Goal: Task Accomplishment & Management: Complete application form

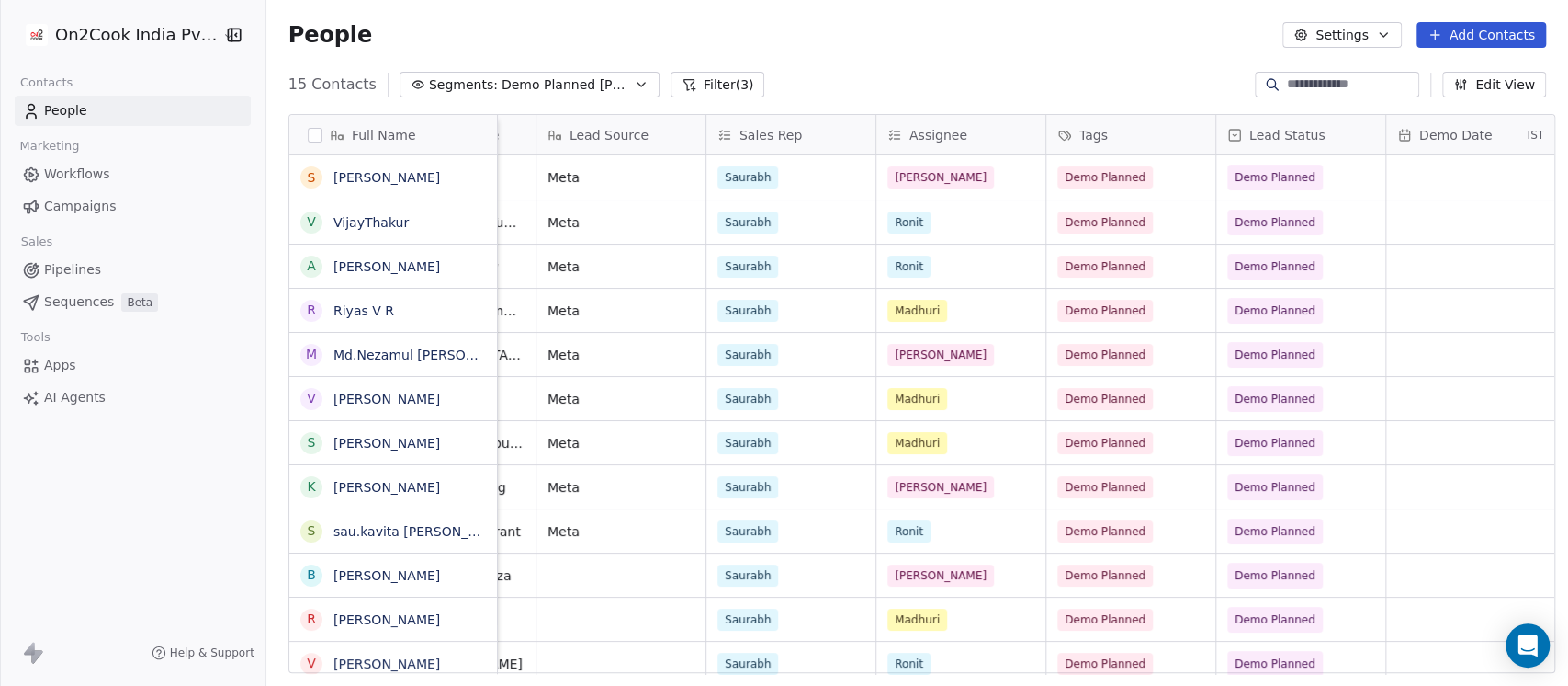
scroll to position [0, 1102]
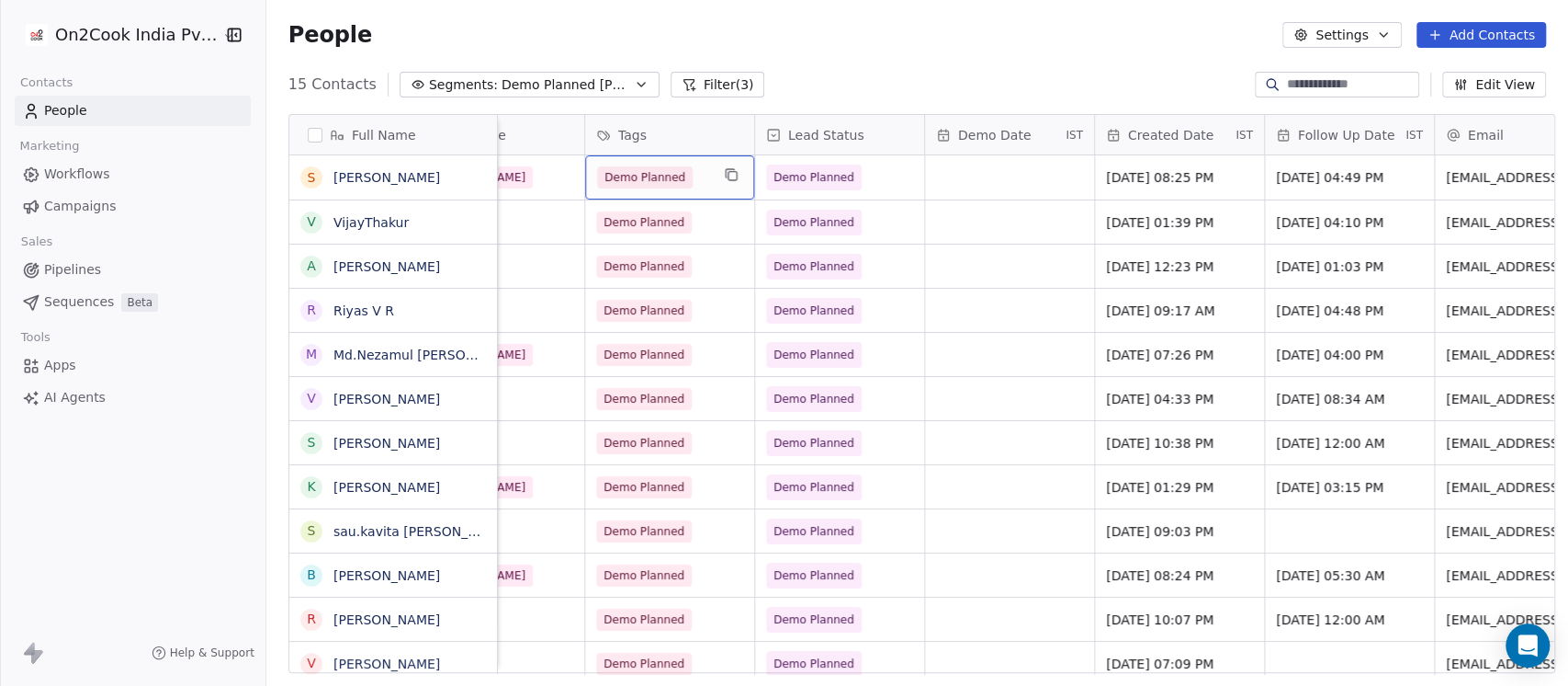
click at [708, 183] on div "Demo Planned" at bounding box center [669, 178] width 169 height 44
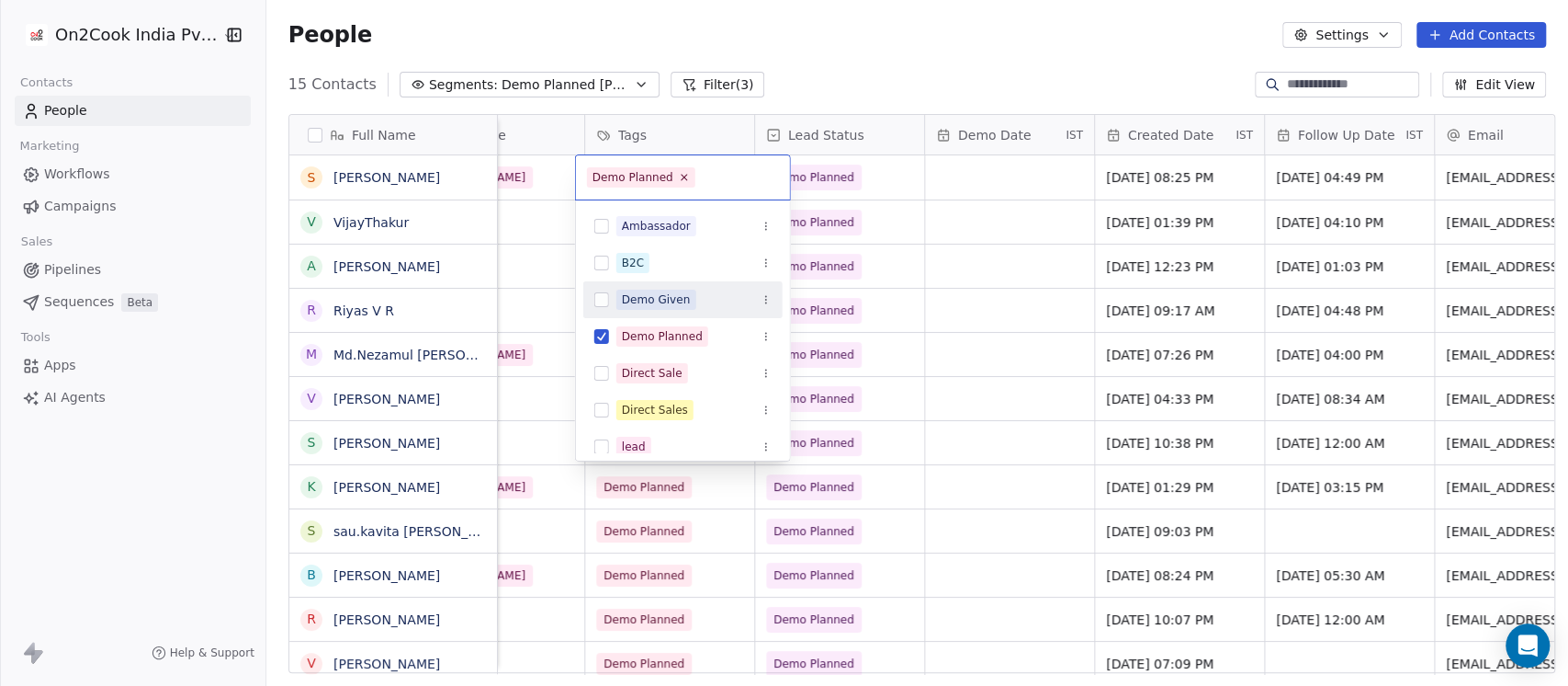
click at [668, 295] on div "Demo Given" at bounding box center [656, 300] width 69 height 16
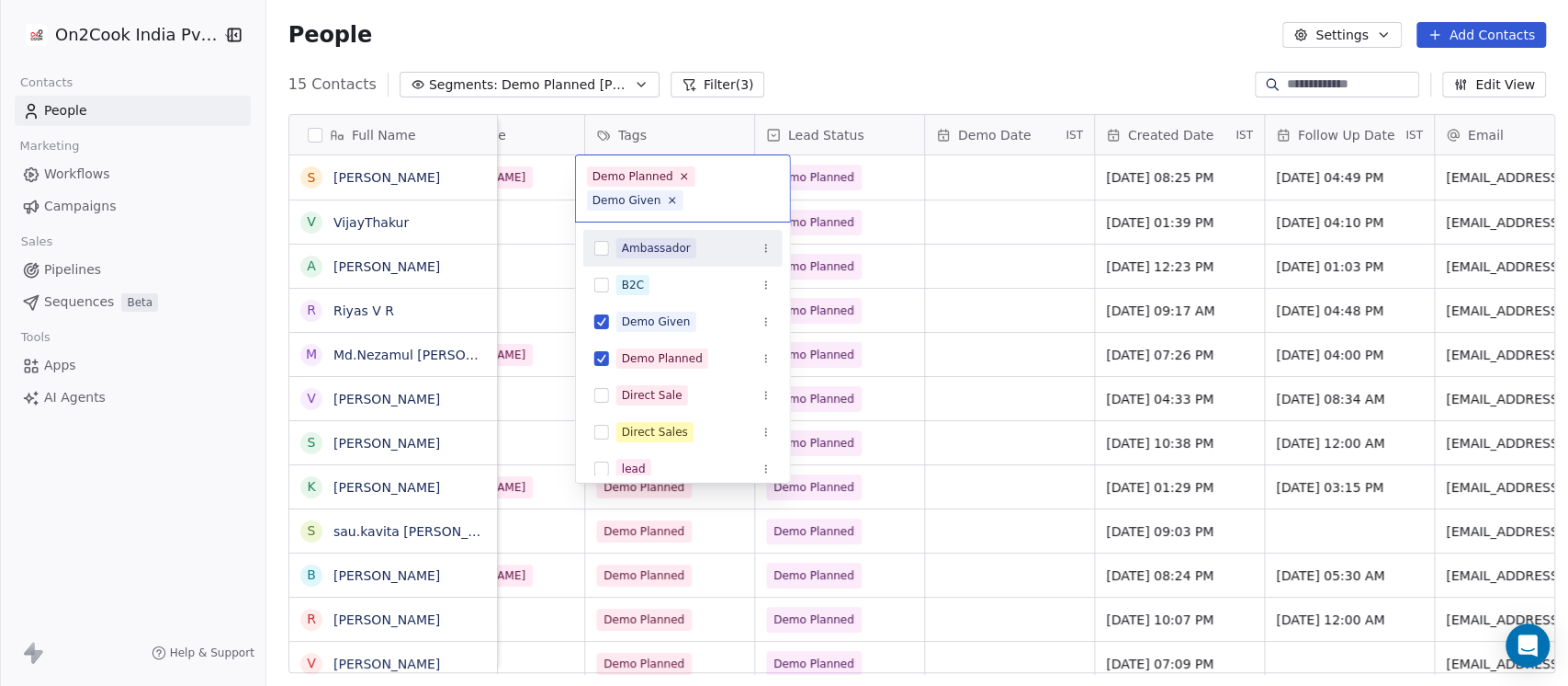
click at [881, 173] on html "On2Cook India Pvt. Ltd. Contacts People Marketing Workflows Campaigns Sales Pip…" at bounding box center [784, 343] width 1568 height 686
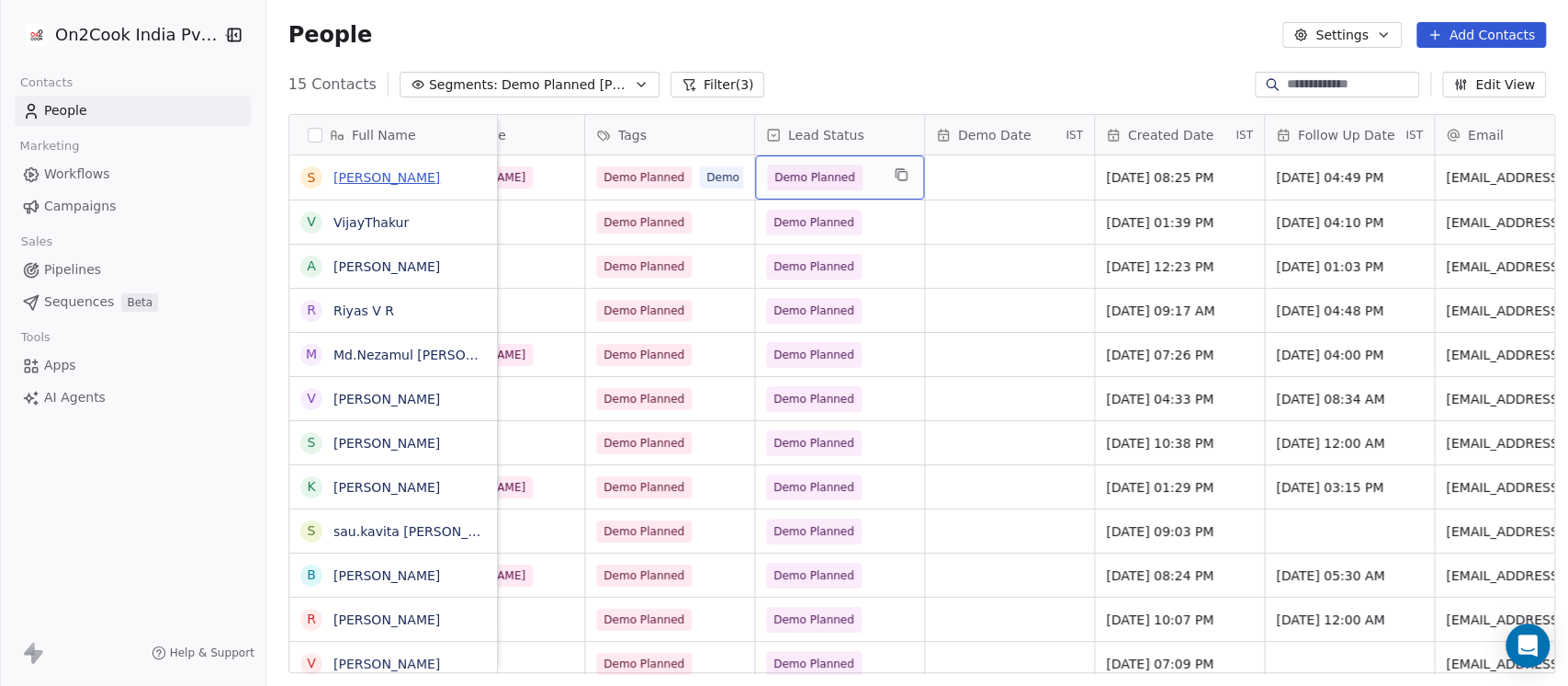
click at [363, 178] on link "[PERSON_NAME]" at bounding box center [386, 177] width 106 height 14
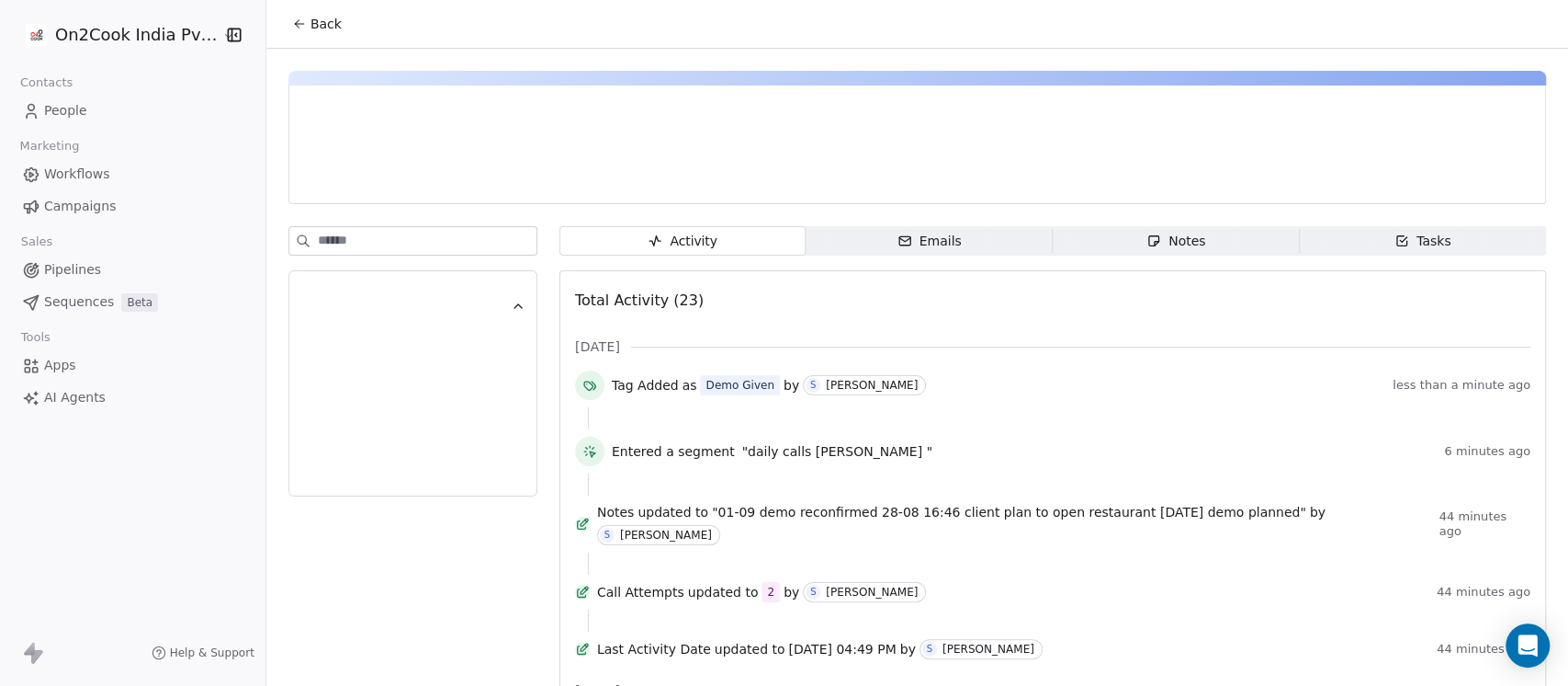
click at [1147, 241] on div "Notes" at bounding box center [1175, 242] width 59 height 19
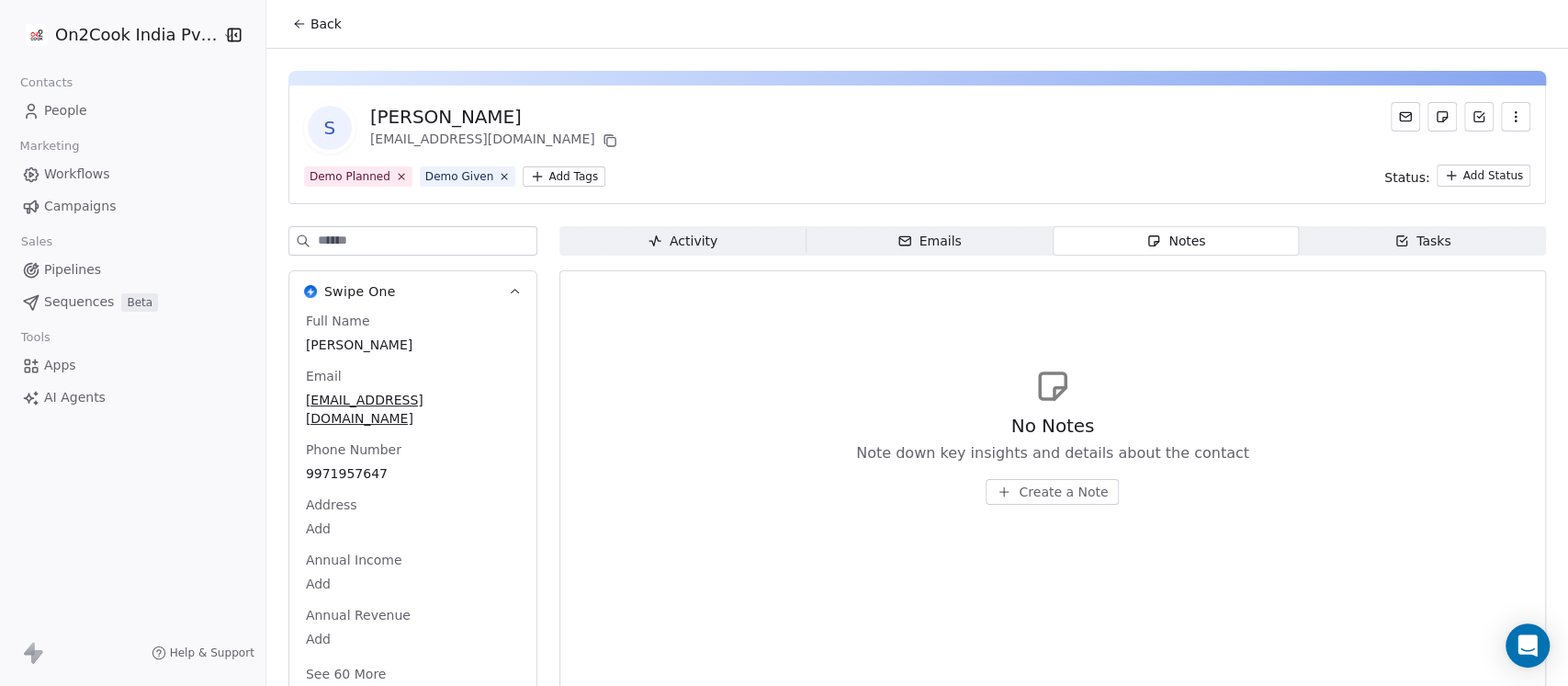
click at [1025, 496] on span "Create a Note" at bounding box center [1063, 491] width 89 height 18
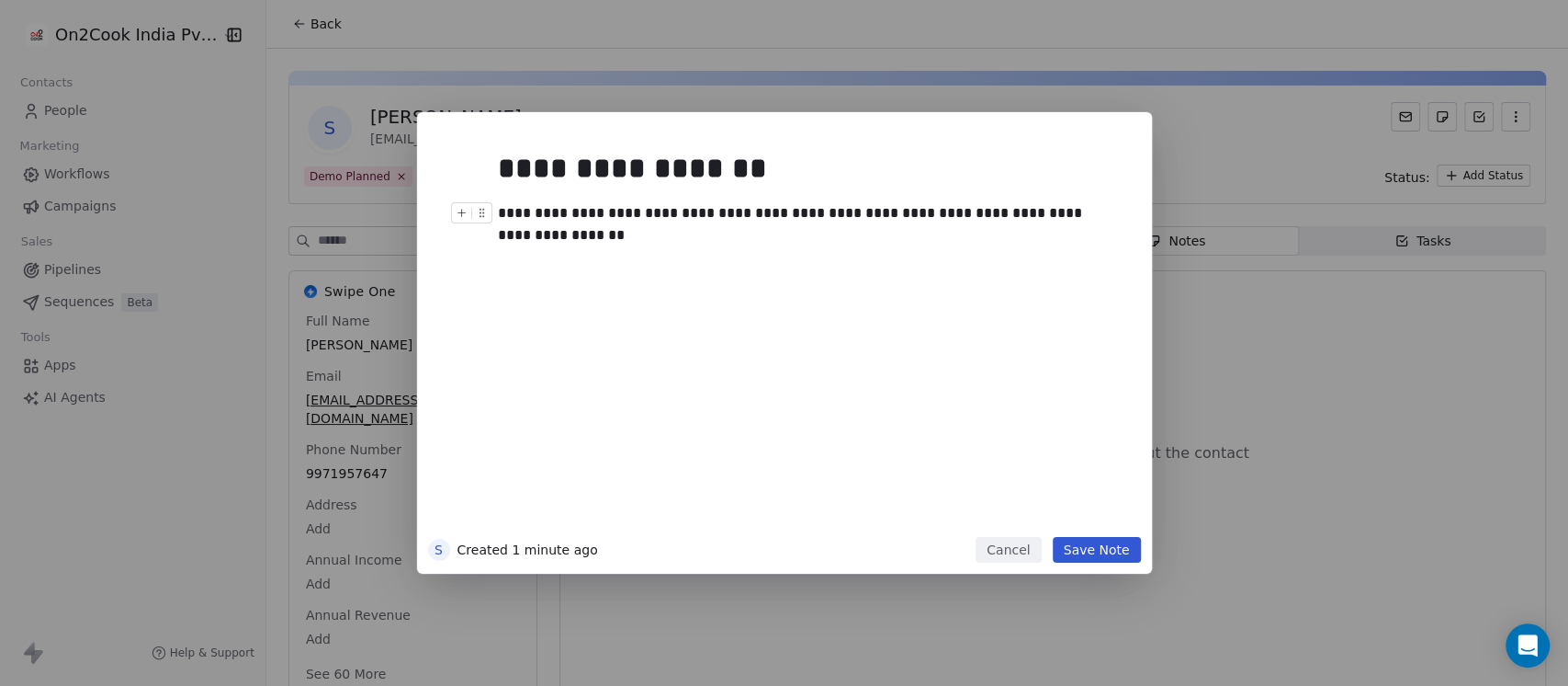
click at [599, 241] on div "**********" at bounding box center [803, 224] width 610 height 44
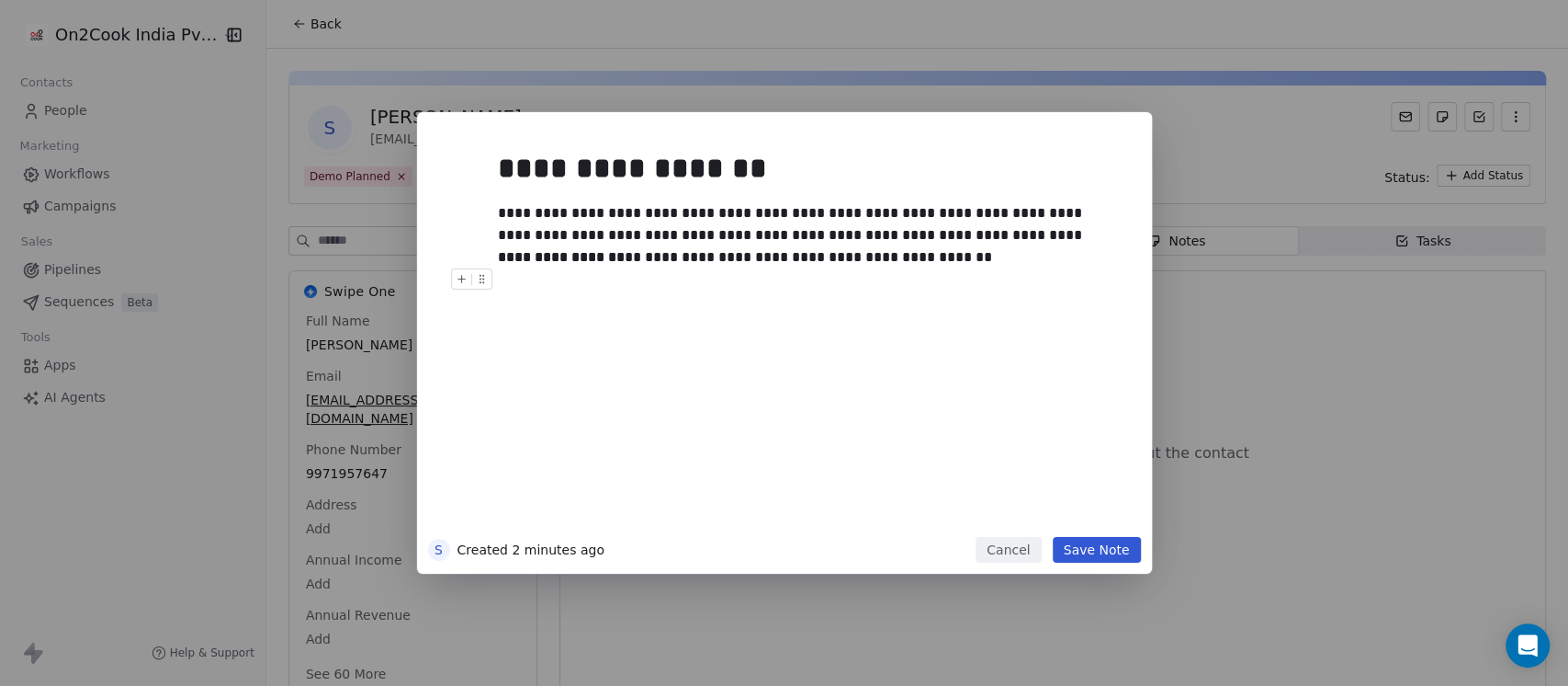
click at [1087, 541] on button "Save Note" at bounding box center [1096, 550] width 88 height 26
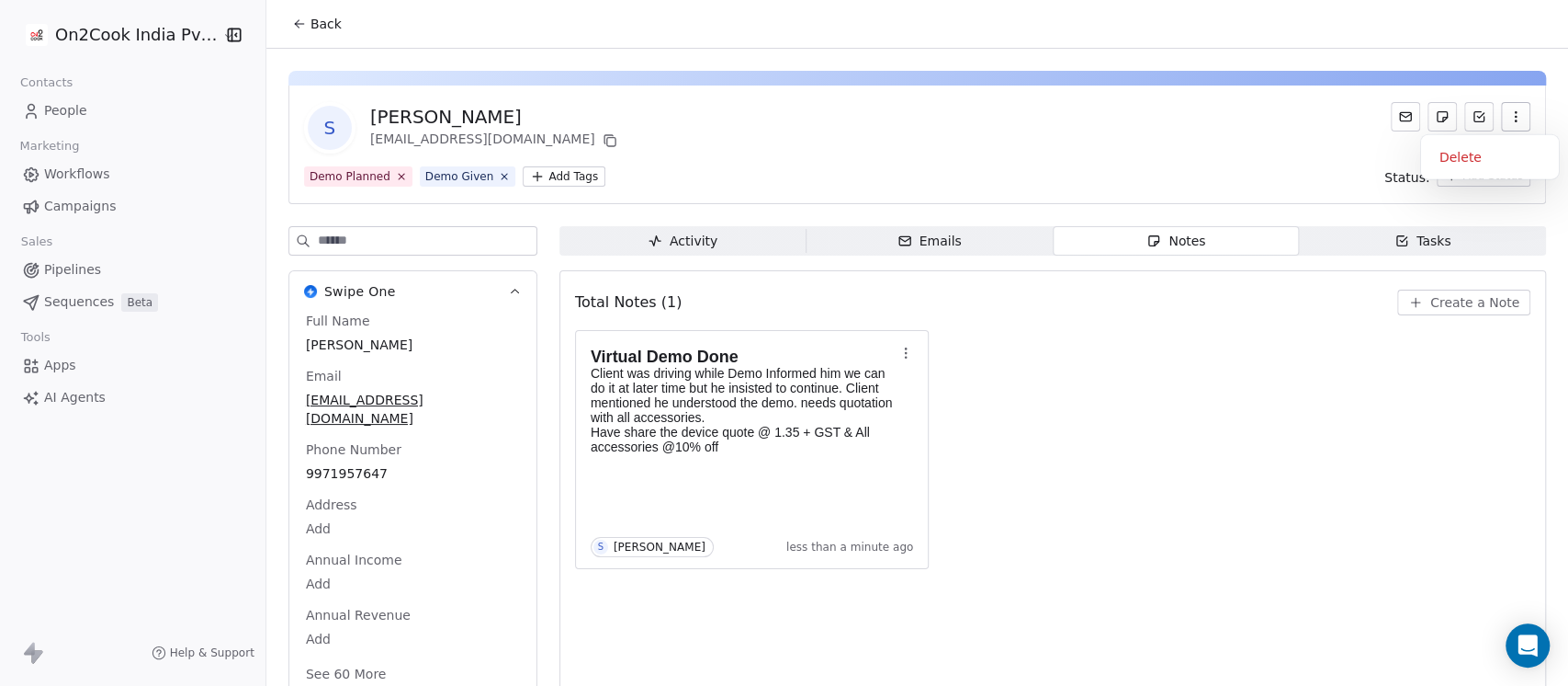
click at [1500, 117] on button "button" at bounding box center [1515, 117] width 29 height 29
click at [1296, 123] on div "S [PERSON_NAME] [EMAIL_ADDRESS][DOMAIN_NAME]" at bounding box center [917, 128] width 1226 height 51
click at [1408, 237] on div "Tasks" at bounding box center [1422, 242] width 57 height 19
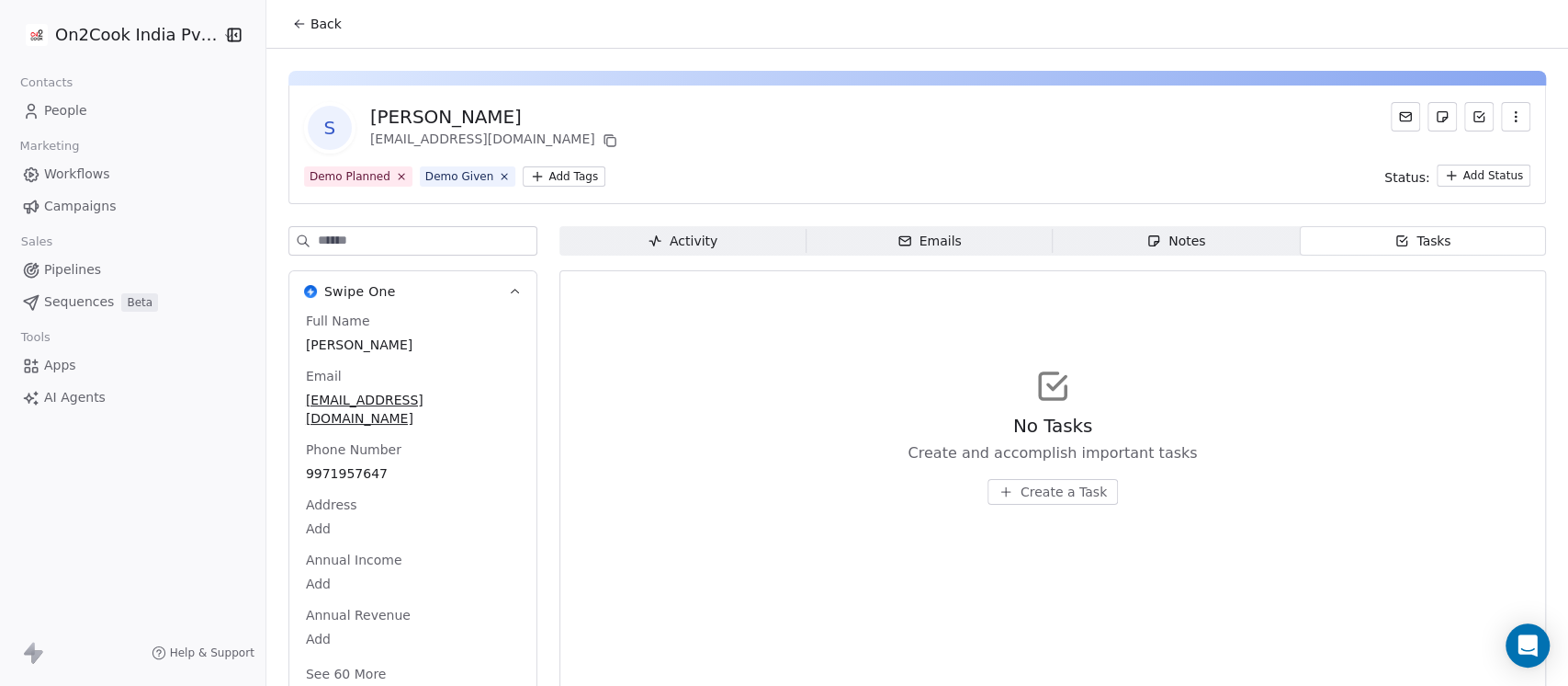
click at [1065, 485] on span "Create a Task" at bounding box center [1063, 491] width 86 height 18
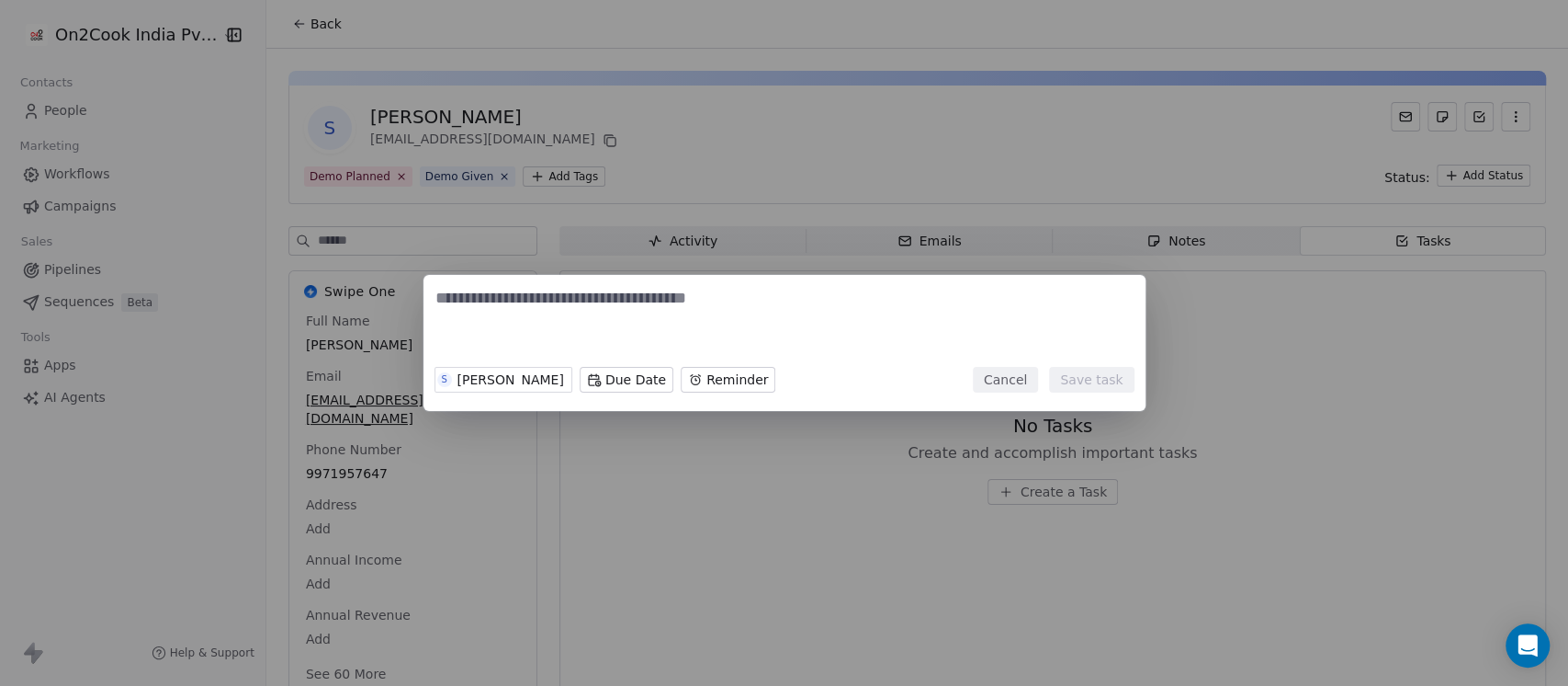
click at [1030, 382] on button "Cancel" at bounding box center [1005, 380] width 66 height 26
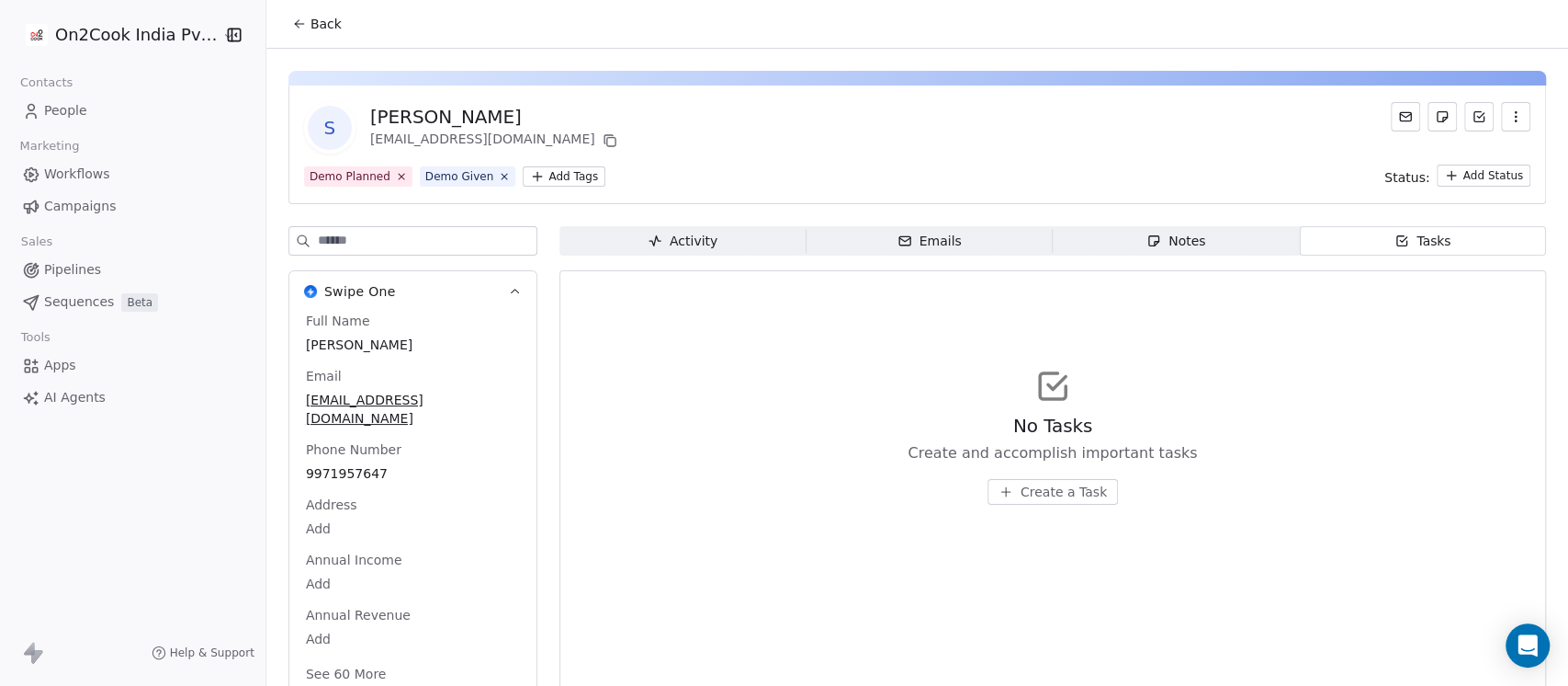
click at [311, 32] on span "Back" at bounding box center [326, 23] width 31 height 18
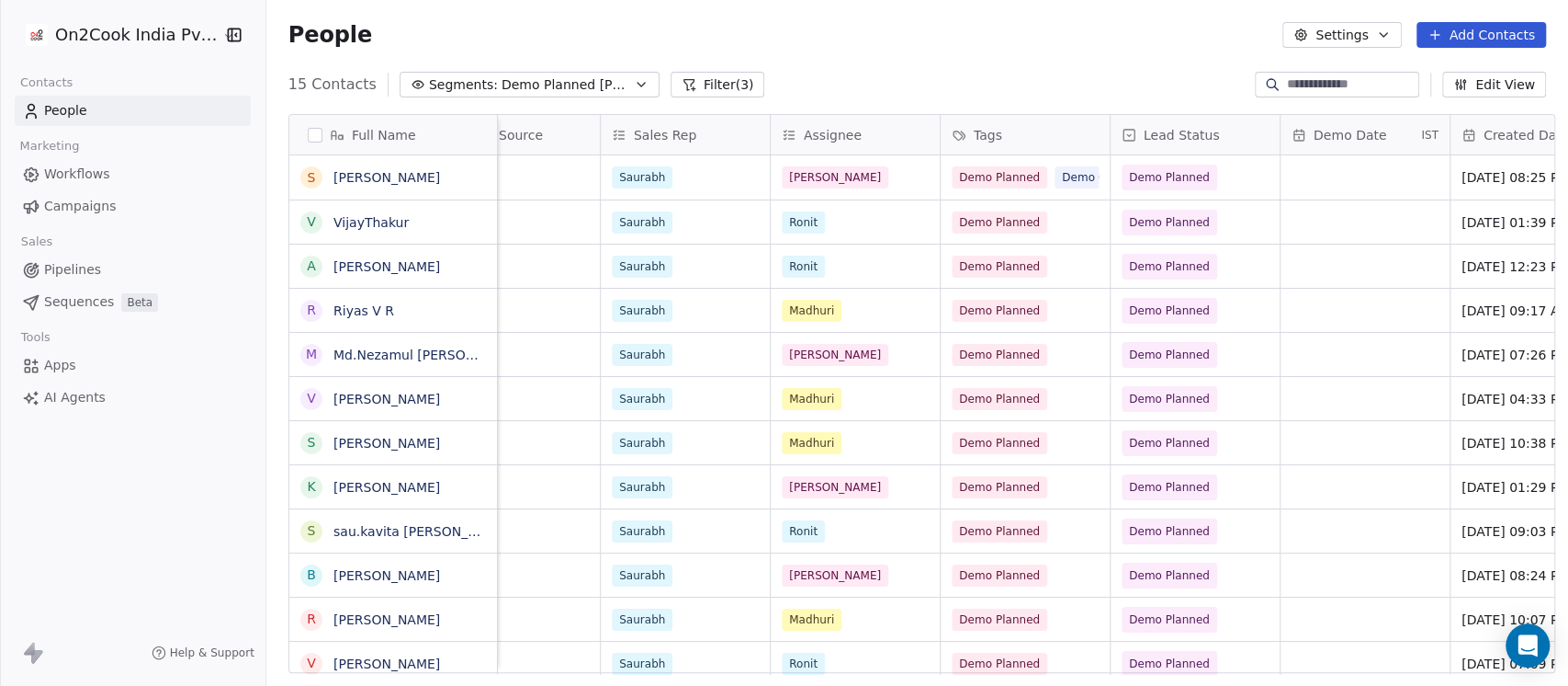
scroll to position [0, 735]
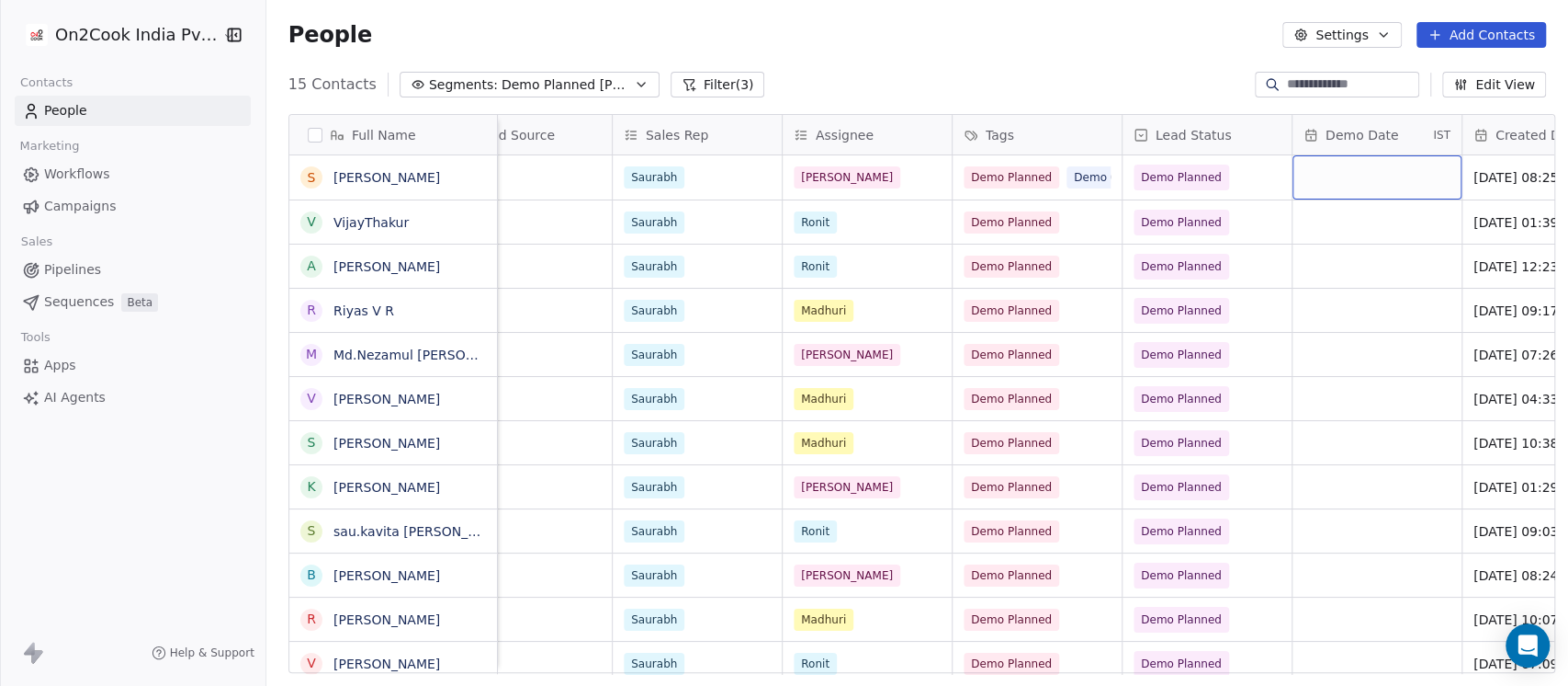
click at [1353, 187] on div "grid" at bounding box center [1376, 178] width 169 height 44
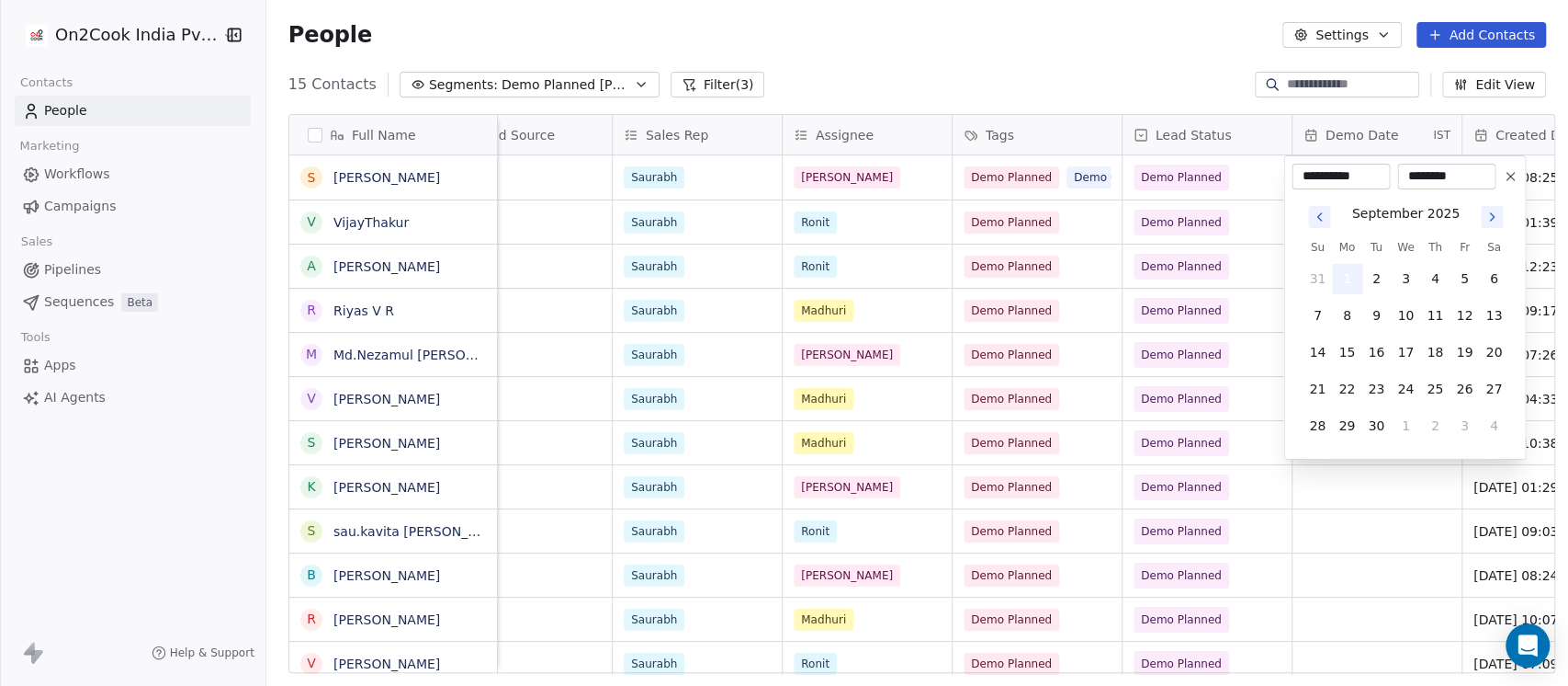
click at [1358, 282] on button "1" at bounding box center [1346, 278] width 29 height 29
click at [1366, 577] on html "On2Cook India Pvt. Ltd. Contacts People Marketing Workflows Campaigns Sales Pip…" at bounding box center [784, 343] width 1568 height 686
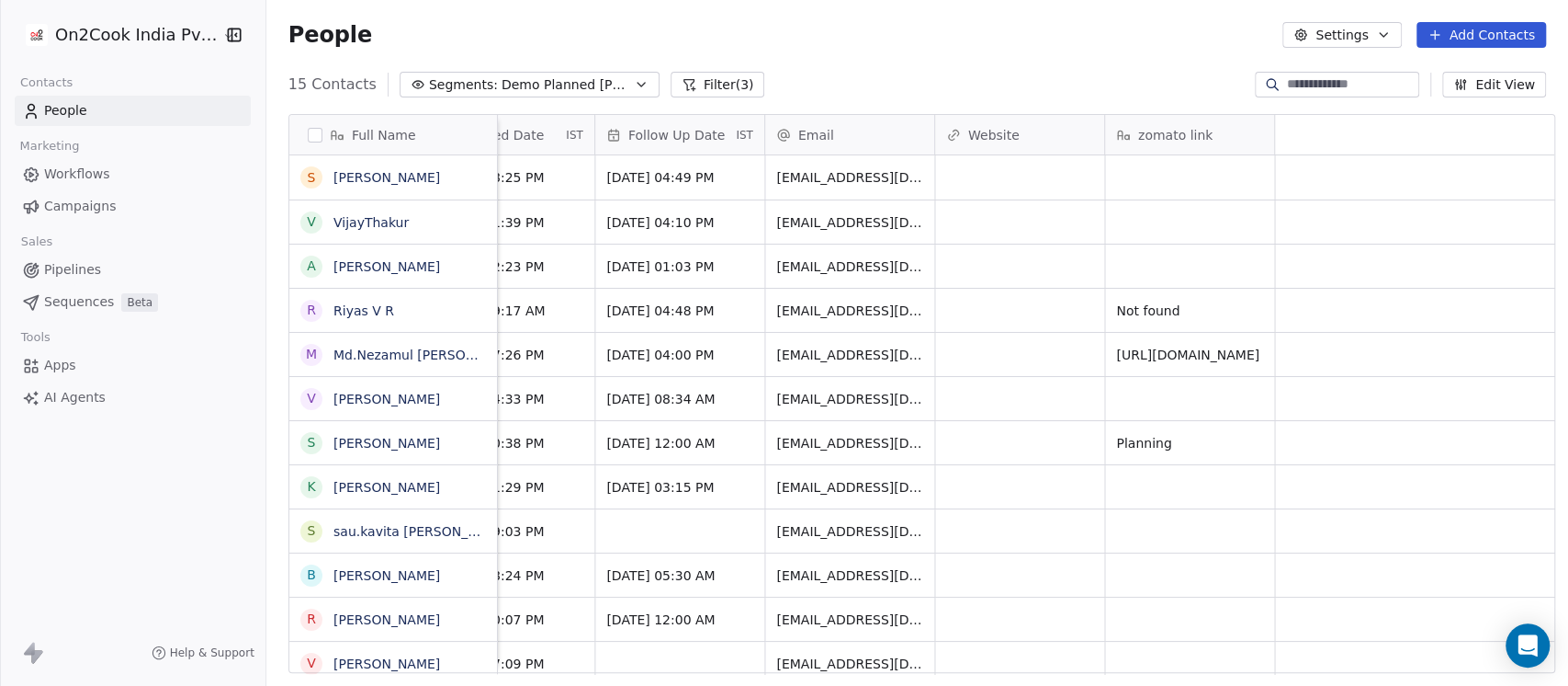
scroll to position [0, 914]
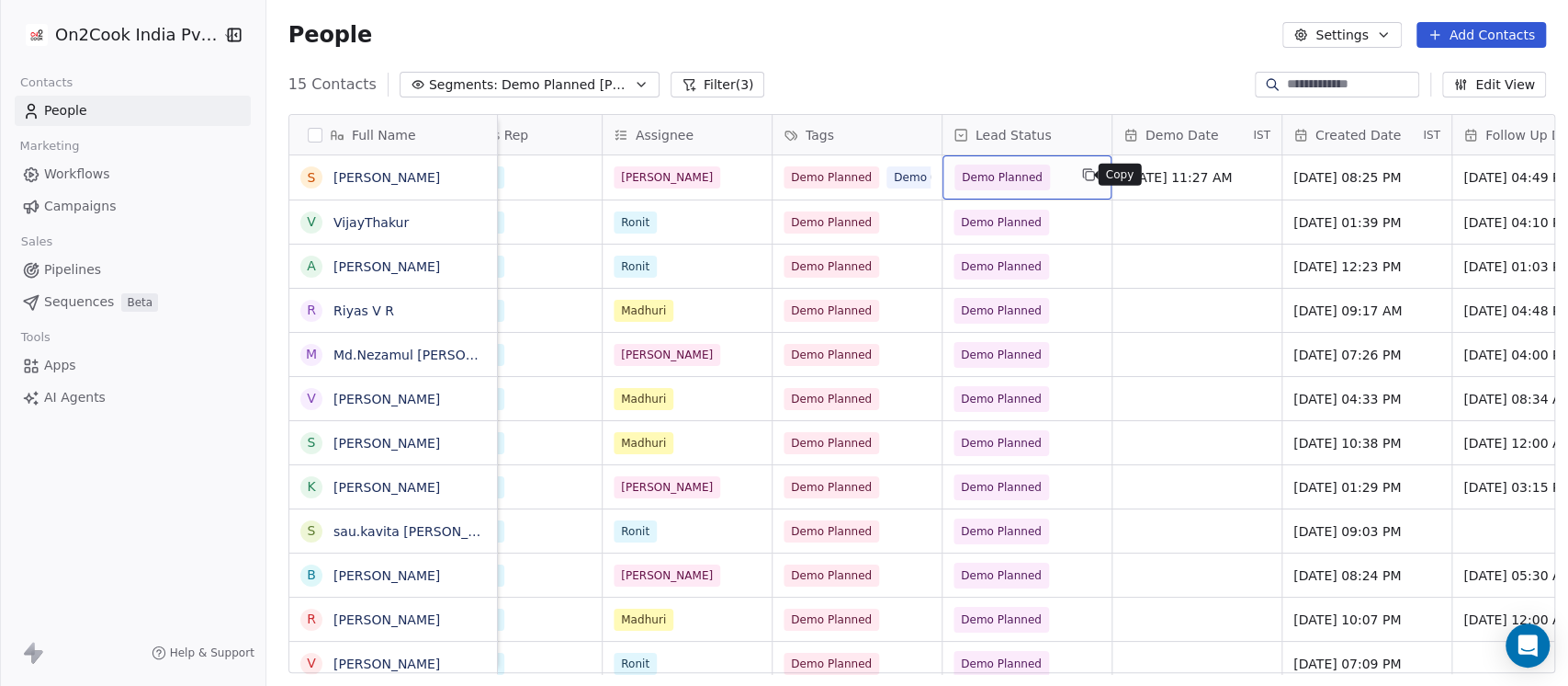
click at [1078, 170] on button "grid" at bounding box center [1088, 174] width 22 height 22
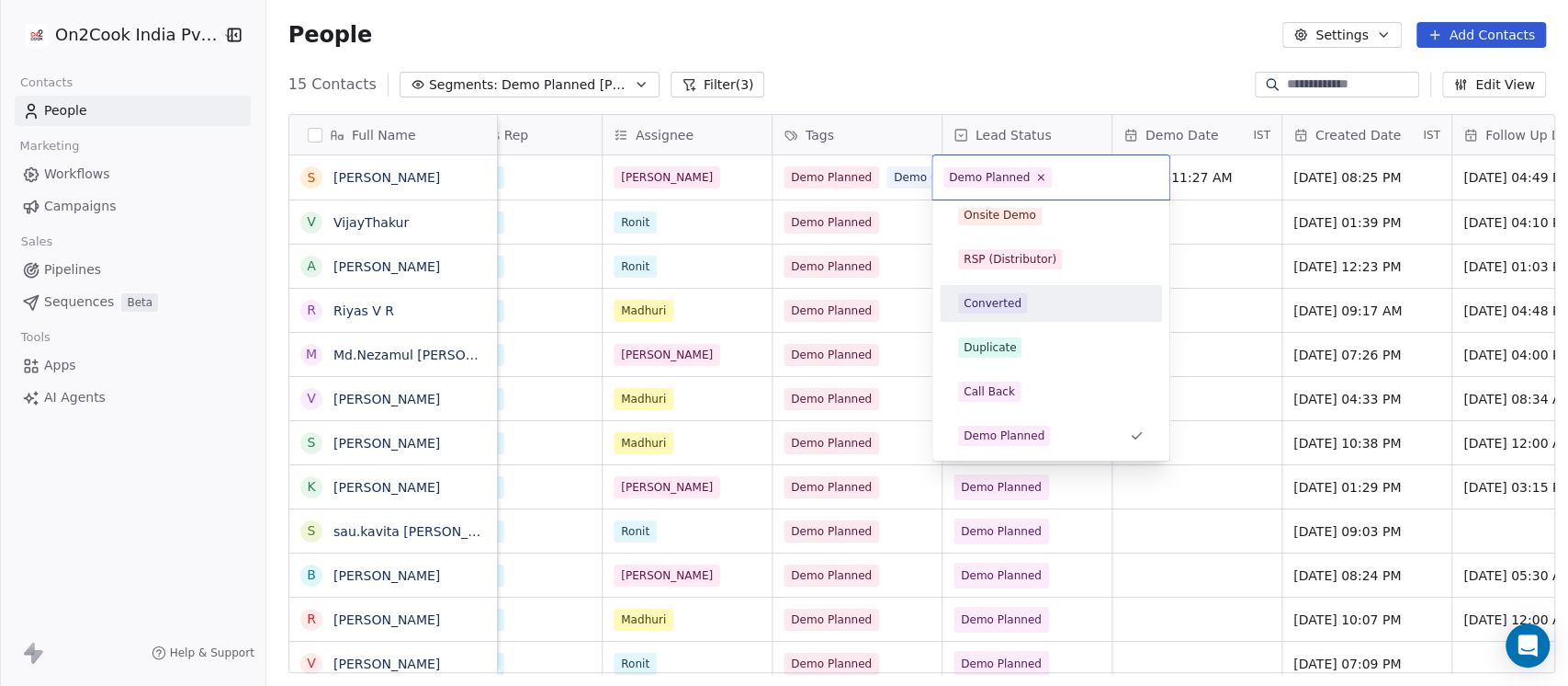
scroll to position [395, 0]
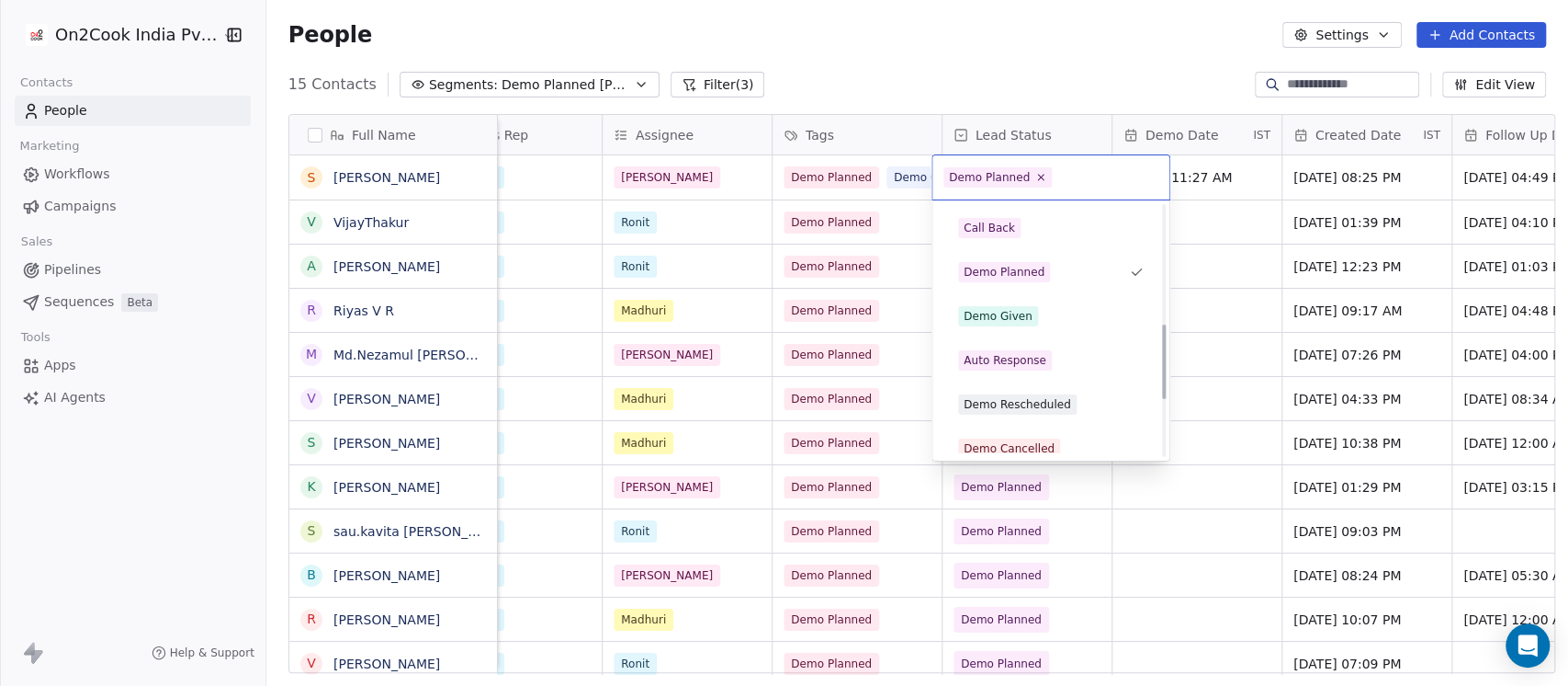
click at [1036, 314] on div "Demo Given" at bounding box center [1050, 316] width 185 height 20
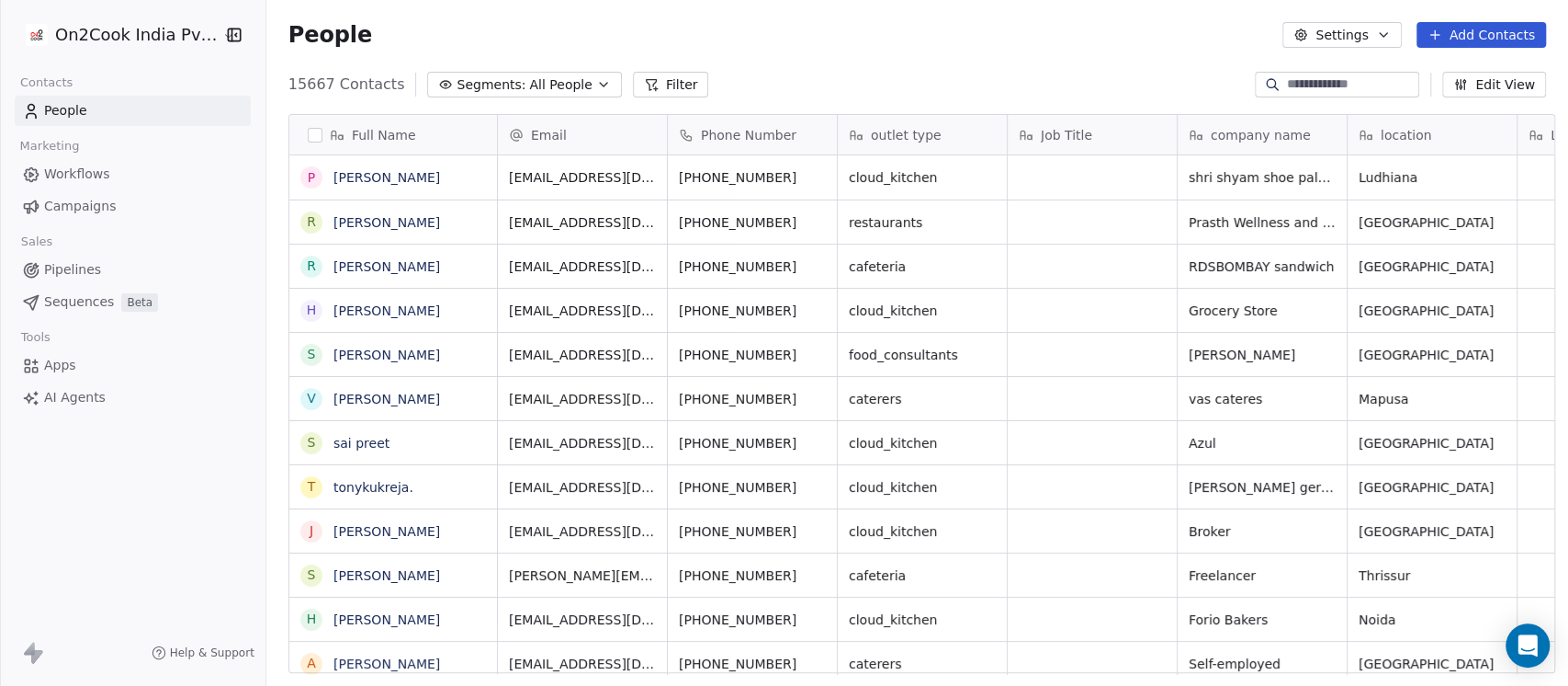
scroll to position [585, 1291]
click at [77, 270] on span "Pipelines" at bounding box center [72, 270] width 57 height 19
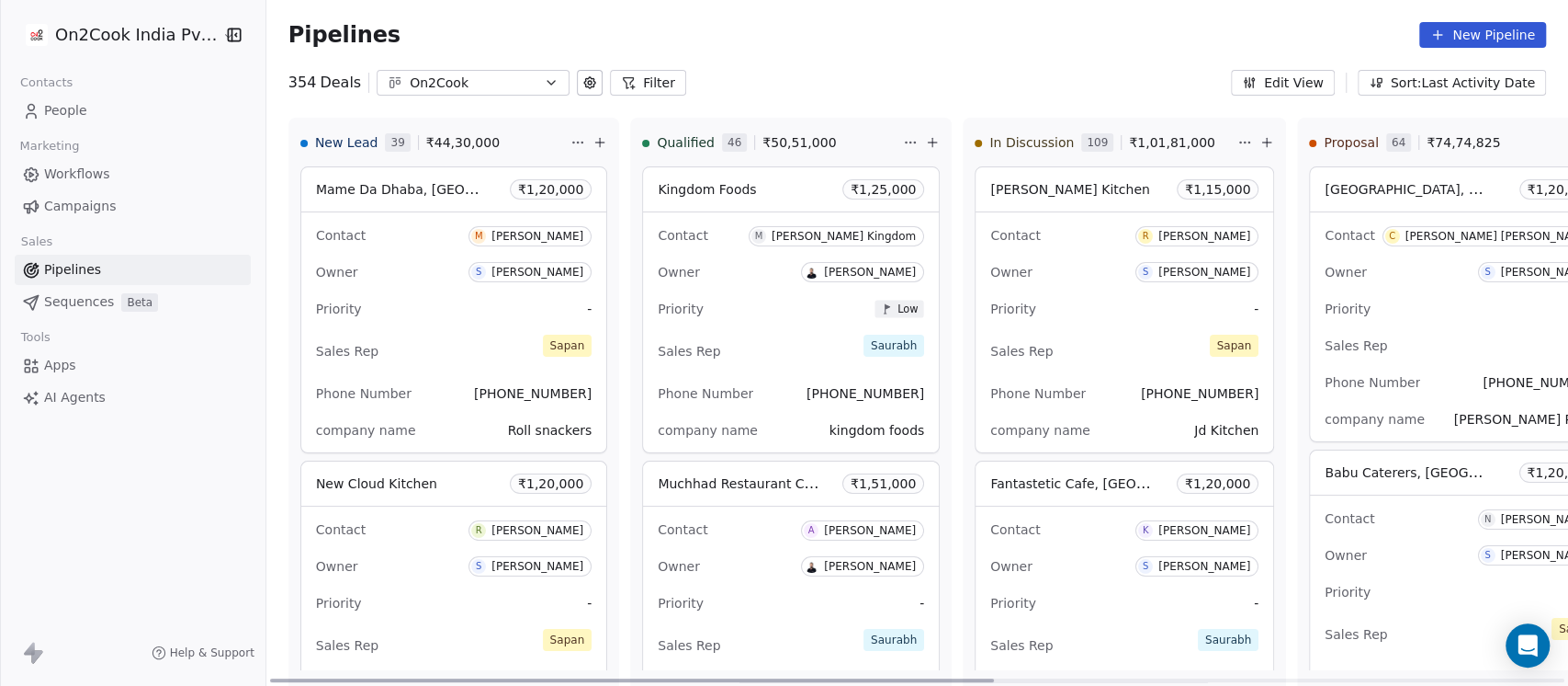
click at [925, 141] on icon at bounding box center [932, 142] width 14 height 14
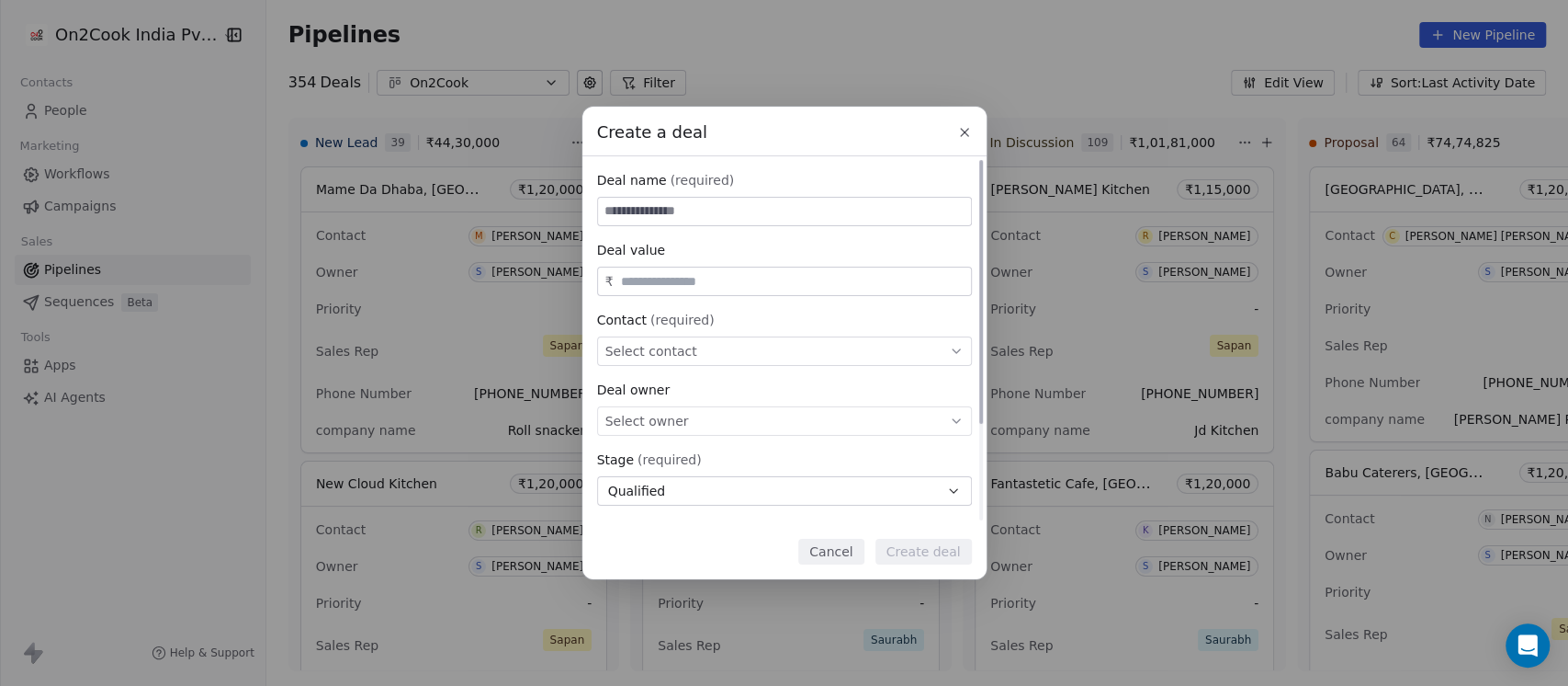
click at [763, 215] on input at bounding box center [784, 212] width 373 height 28
type input "*"
type input "**********"
type input "********"
click at [775, 345] on div "Select contact" at bounding box center [784, 351] width 375 height 29
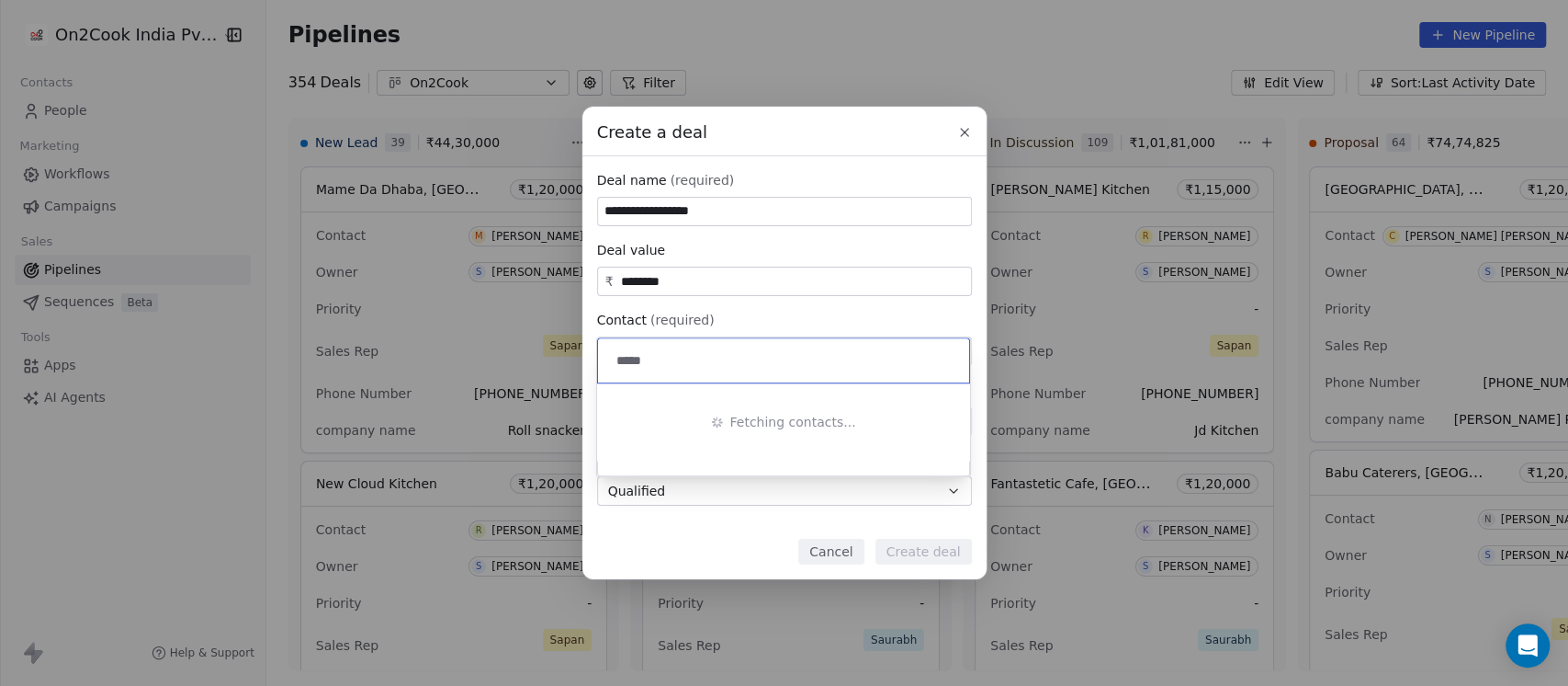
type input "*****"
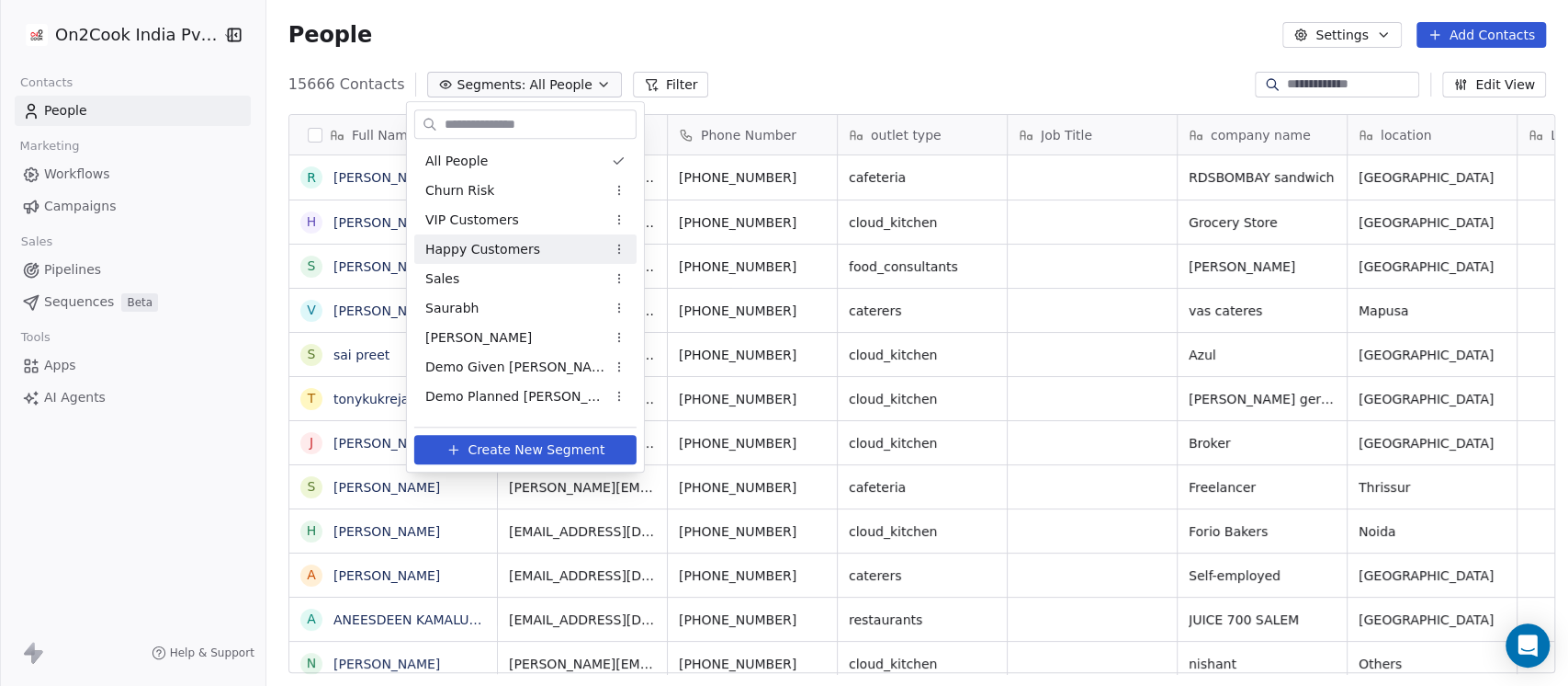
scroll to position [585, 1291]
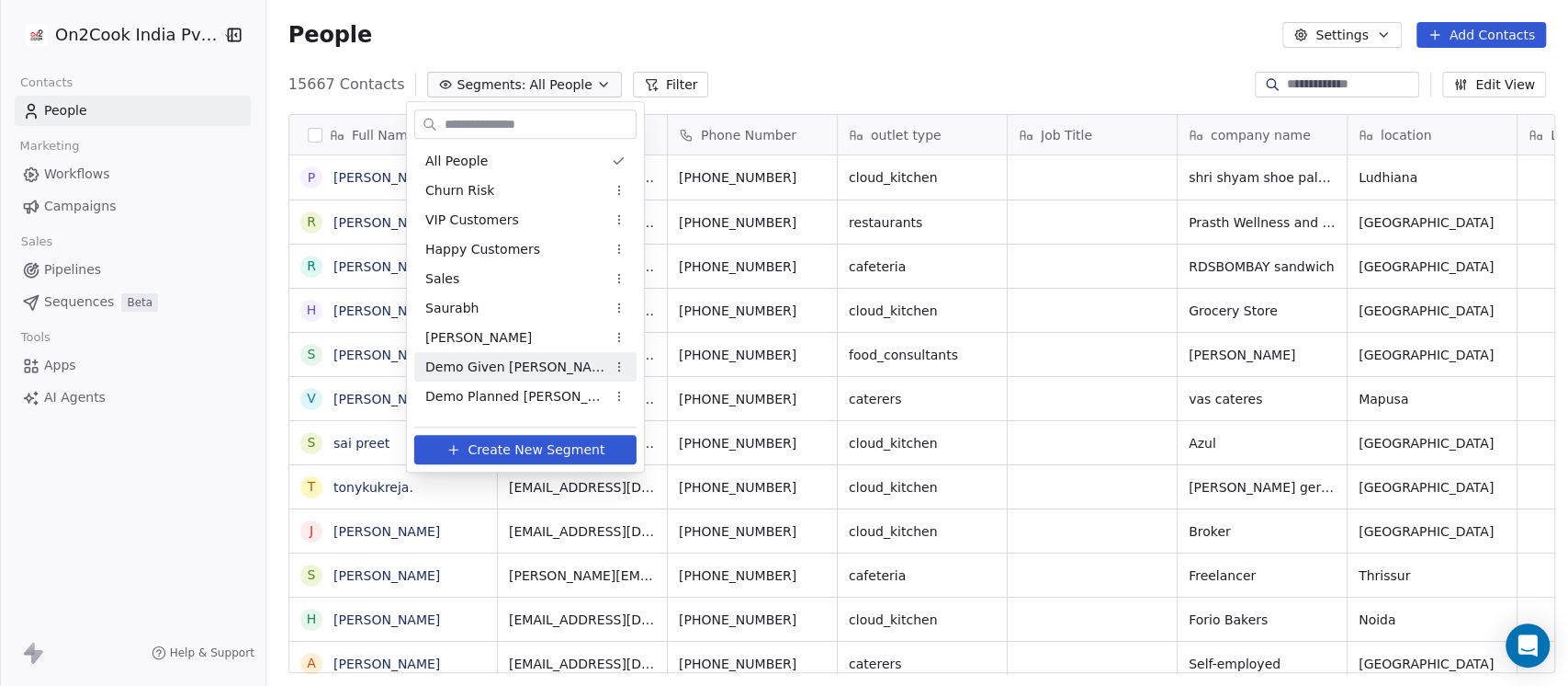
click at [490, 363] on span "Demo Given Sam" at bounding box center [515, 367] width 180 height 19
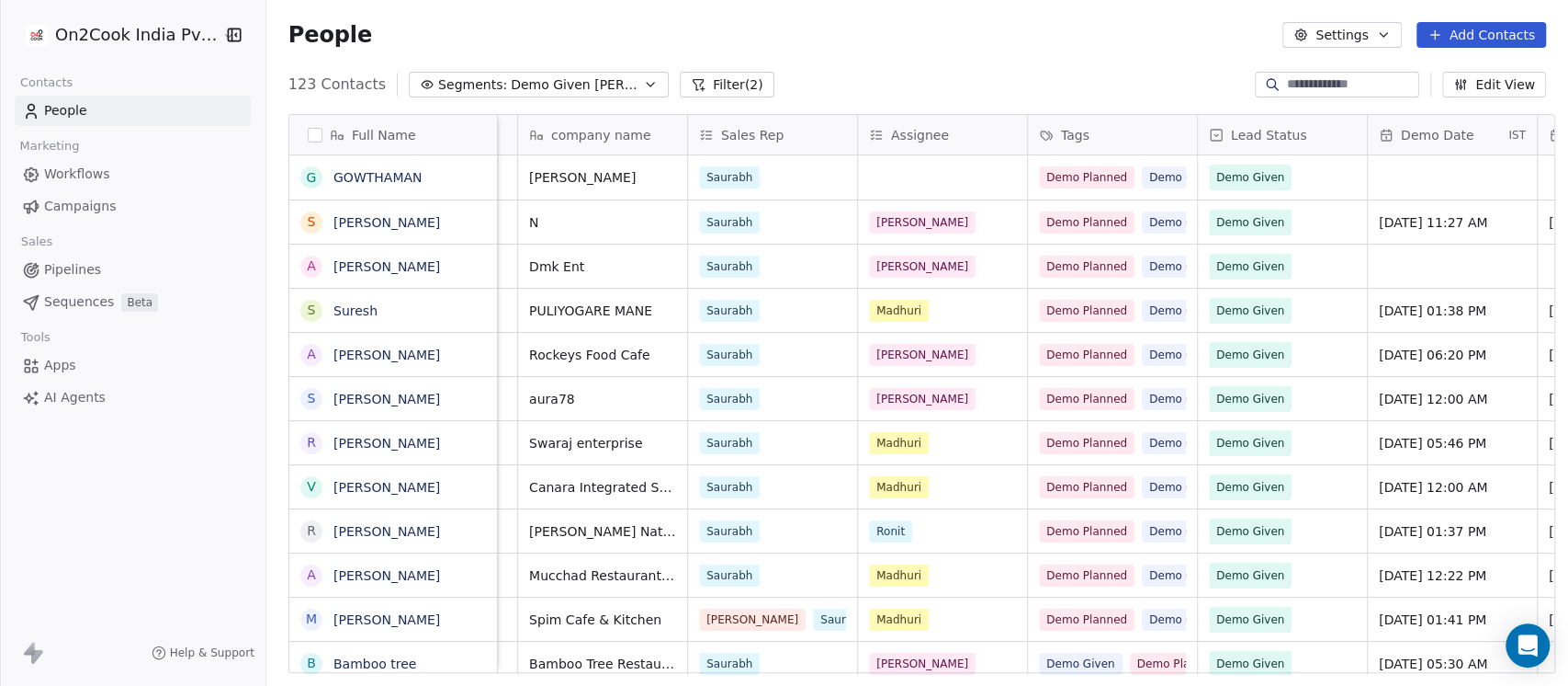
scroll to position [0, 491]
click at [1411, 182] on div "grid" at bounding box center [1449, 178] width 169 height 44
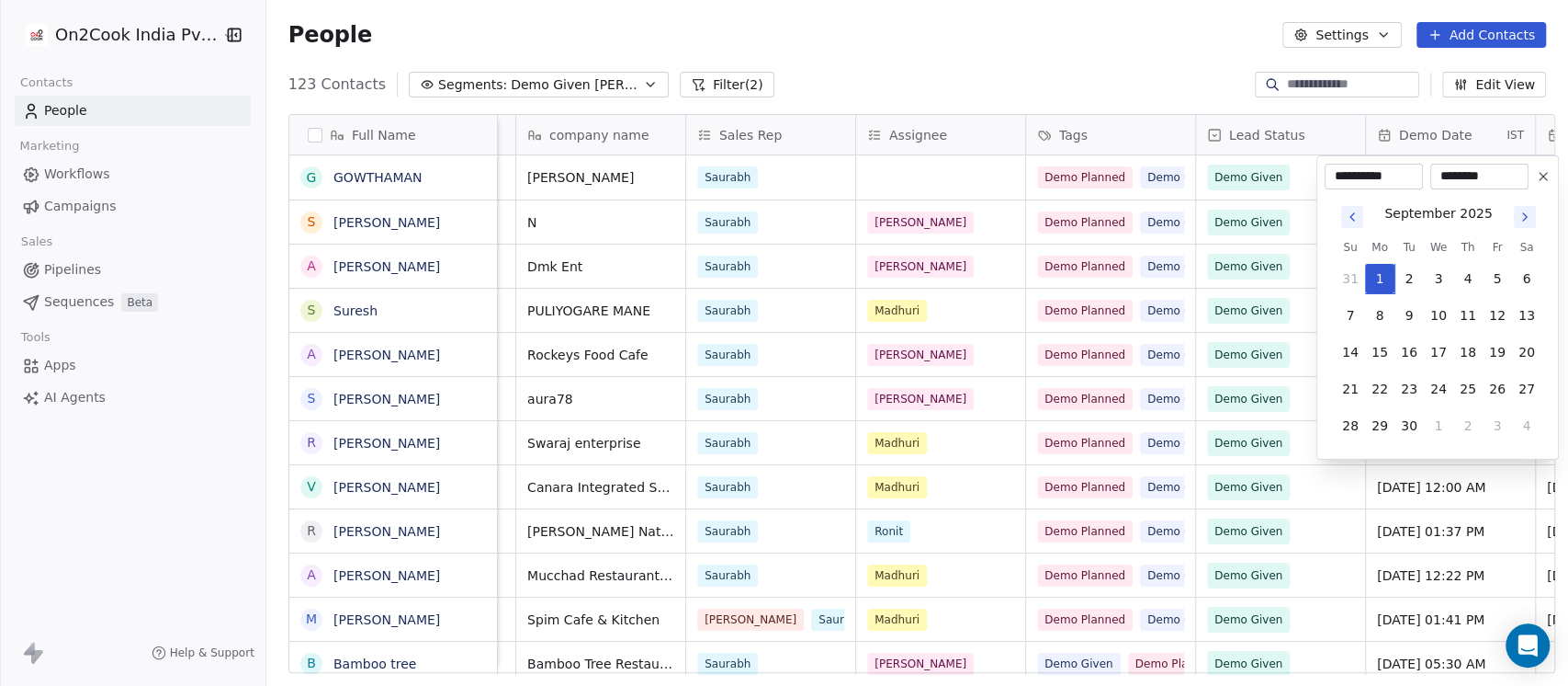
click at [1351, 211] on icon "Go to previous month" at bounding box center [1352, 216] width 14 height 14
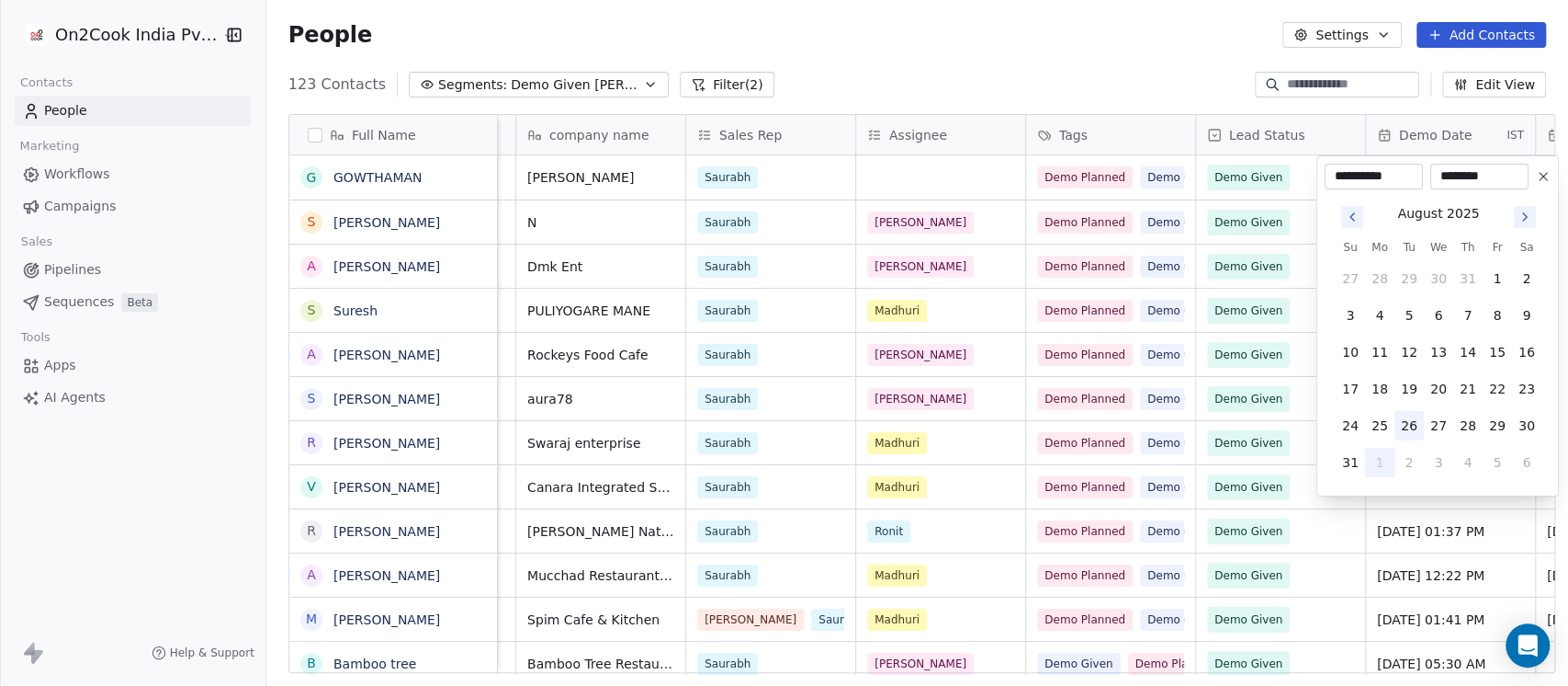
click at [1418, 421] on button "26" at bounding box center [1409, 425] width 29 height 29
type input "**********"
click at [1414, 426] on button "26" at bounding box center [1409, 425] width 29 height 29
click at [1228, 68] on html "On2Cook India Pvt. Ltd. Contacts People Marketing Workflows Campaigns Sales Pip…" at bounding box center [784, 343] width 1568 height 686
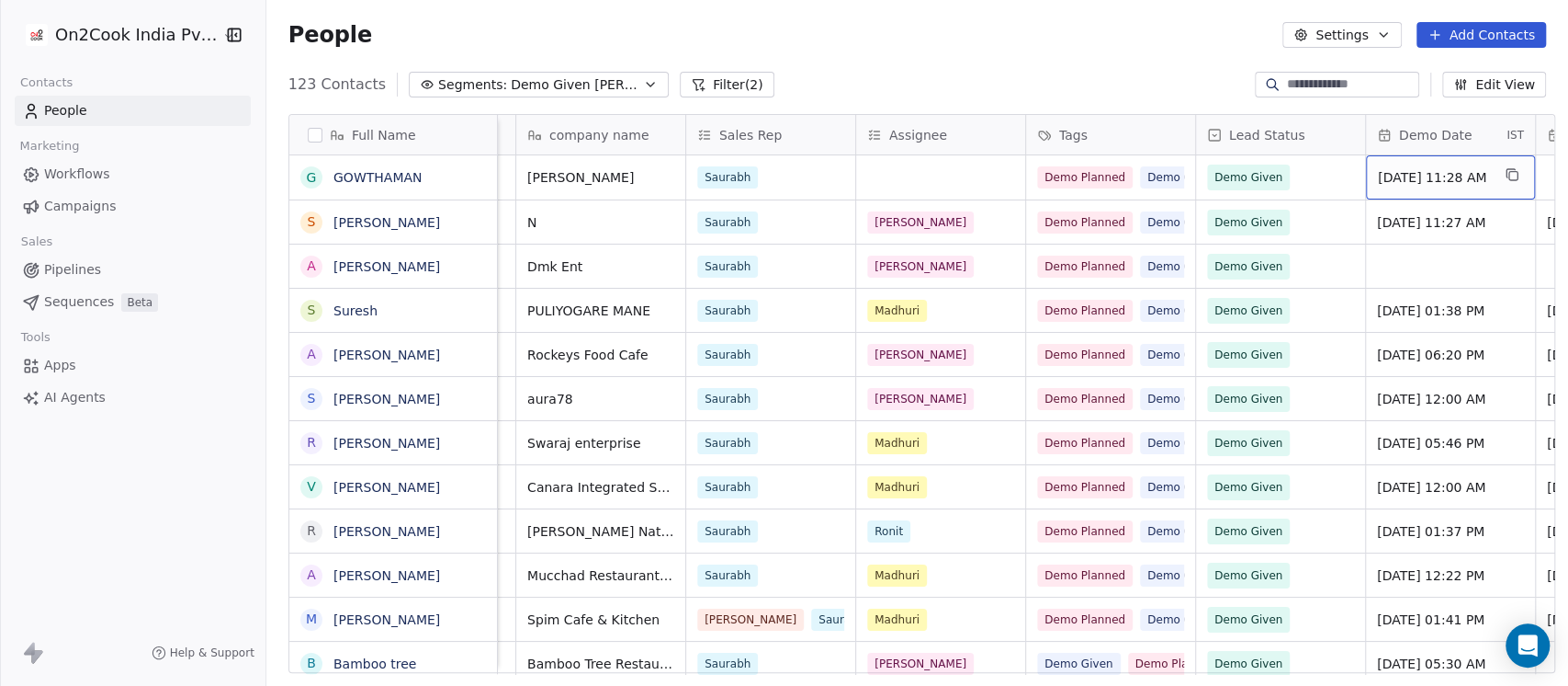
click at [1466, 178] on span "26/08/2025 11:28 AM" at bounding box center [1434, 177] width 112 height 18
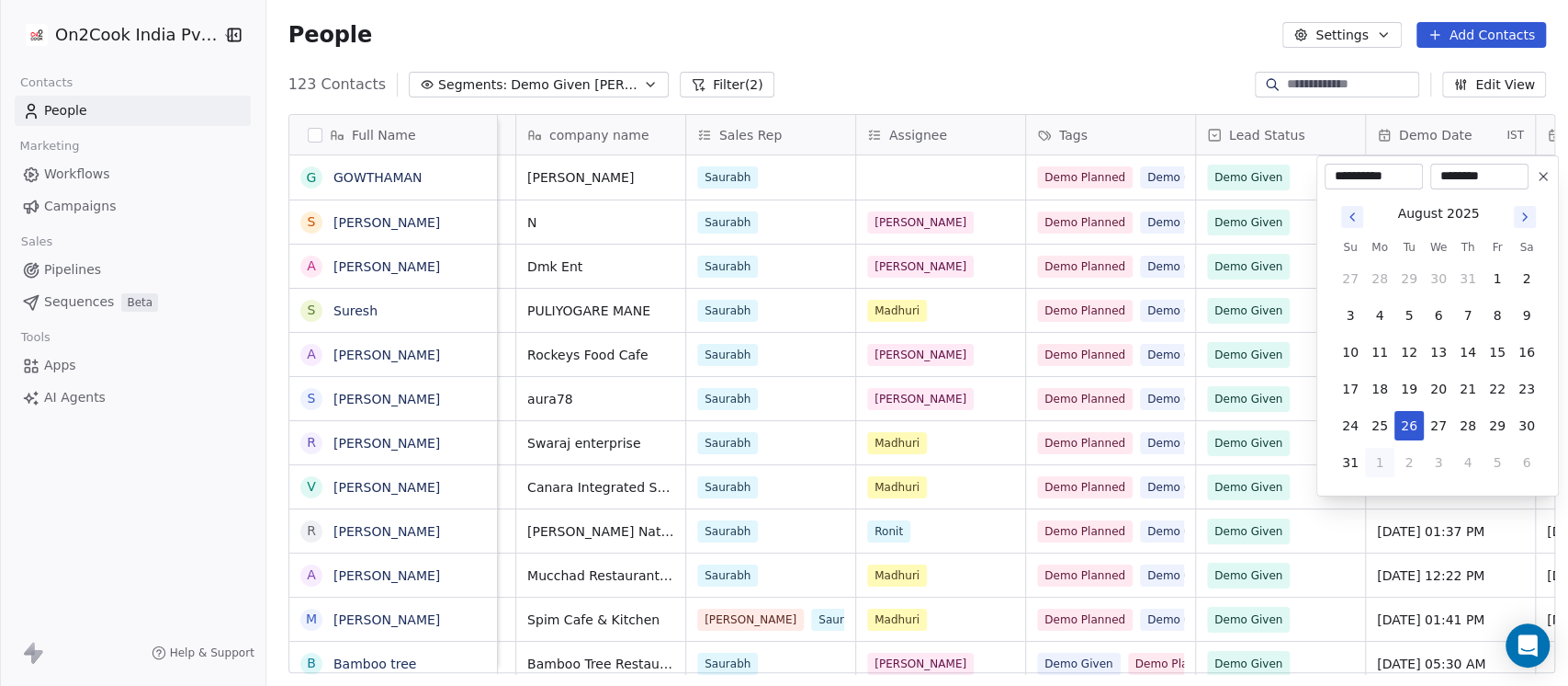
click at [1479, 173] on input "********" at bounding box center [1479, 176] width 91 height 18
click at [1498, 173] on input "********" at bounding box center [1479, 176] width 91 height 18
type input "*"
click at [1458, 176] on input "********" at bounding box center [1479, 176] width 91 height 18
type input "********"
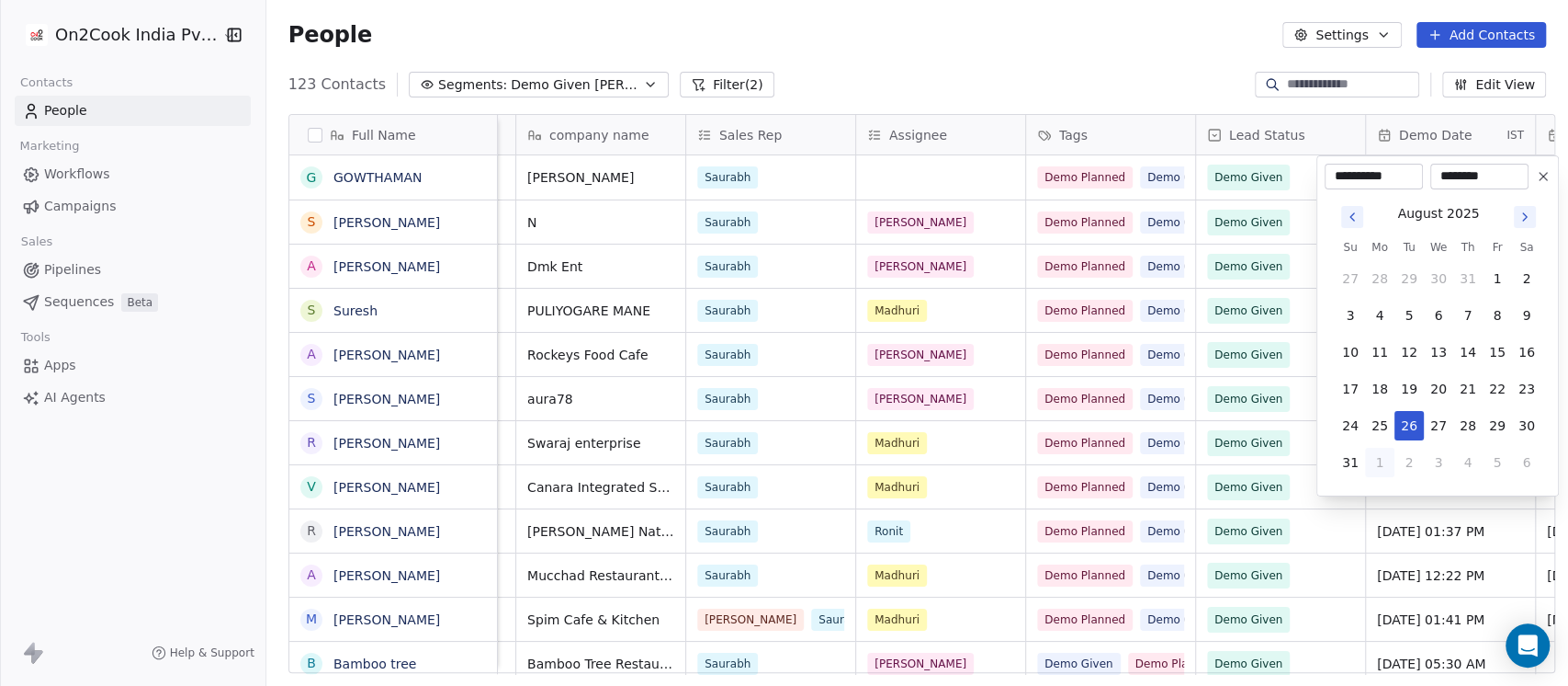
click at [1153, 55] on html "On2Cook India Pvt. Ltd. Contacts People Marketing Workflows Campaigns Sales Pip…" at bounding box center [784, 343] width 1568 height 686
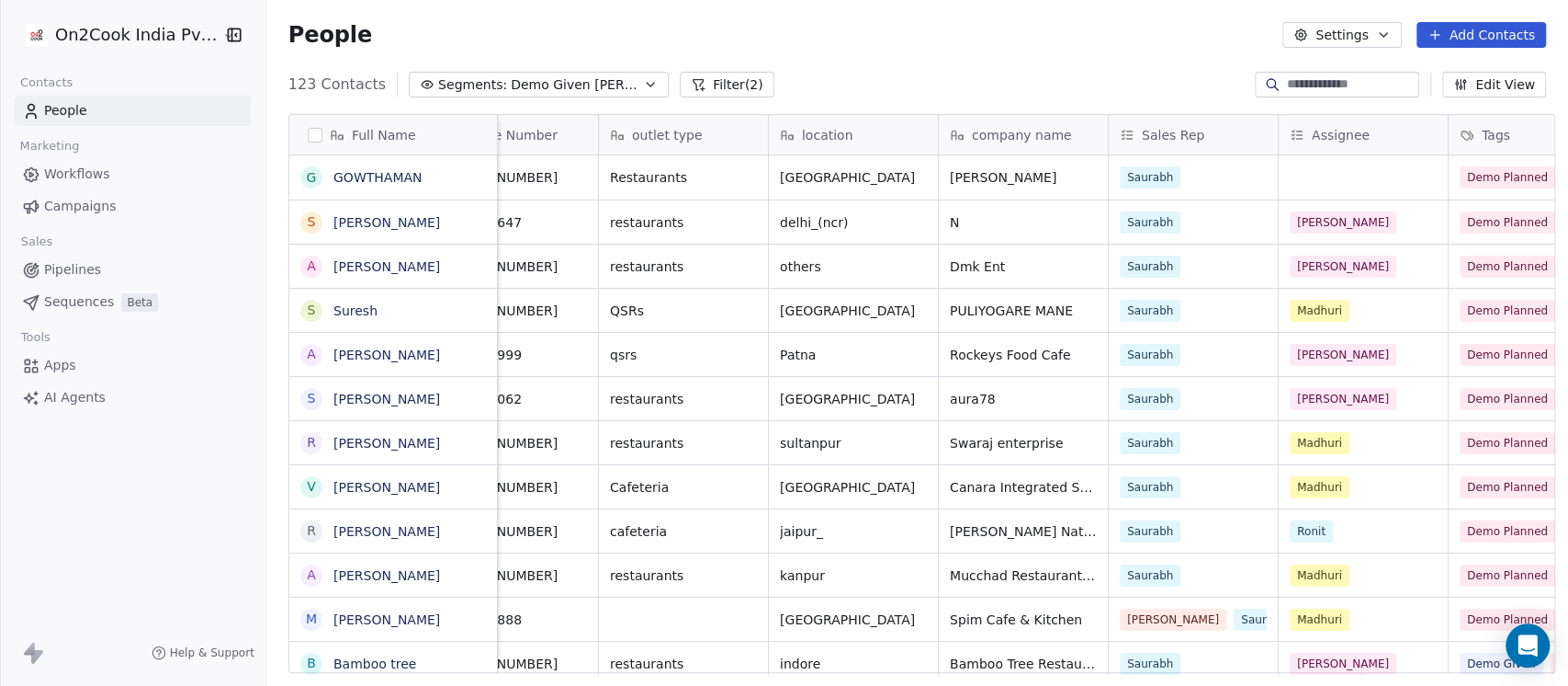
scroll to position [0, 368]
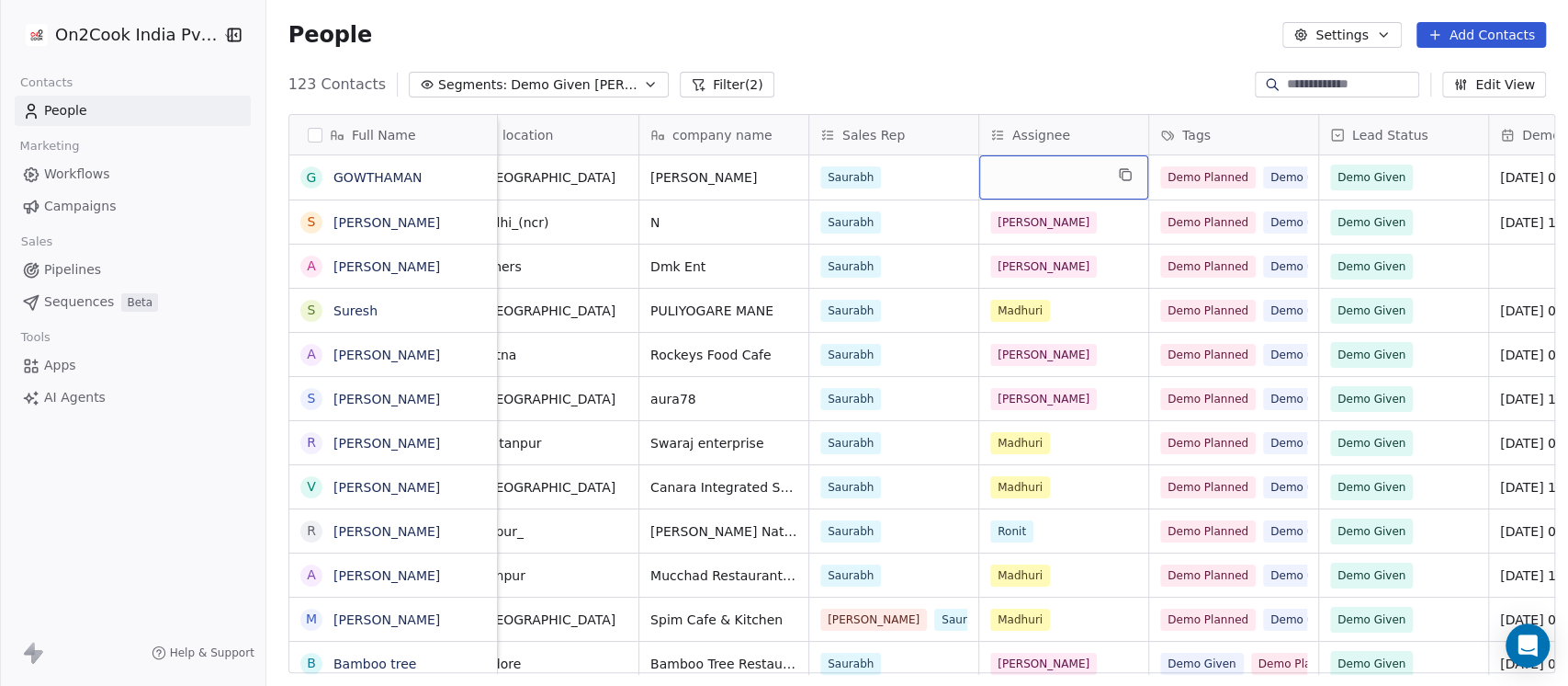
click at [1030, 177] on div "grid" at bounding box center [1063, 178] width 169 height 44
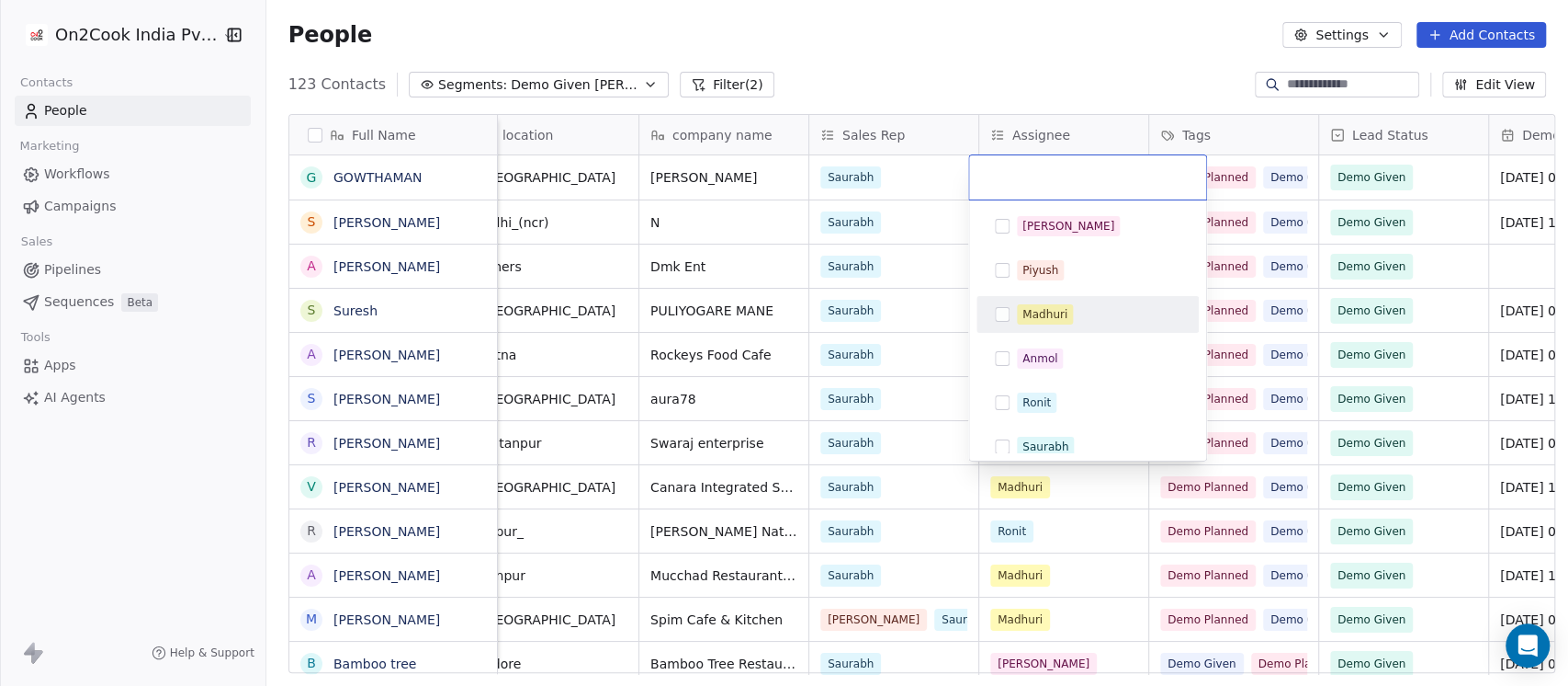
click at [1072, 300] on div "Madhuri" at bounding box center [1087, 314] width 208 height 29
click at [899, 57] on html "On2Cook India Pvt. Ltd. Contacts People Marketing Workflows Campaigns Sales Pip…" at bounding box center [784, 343] width 1568 height 686
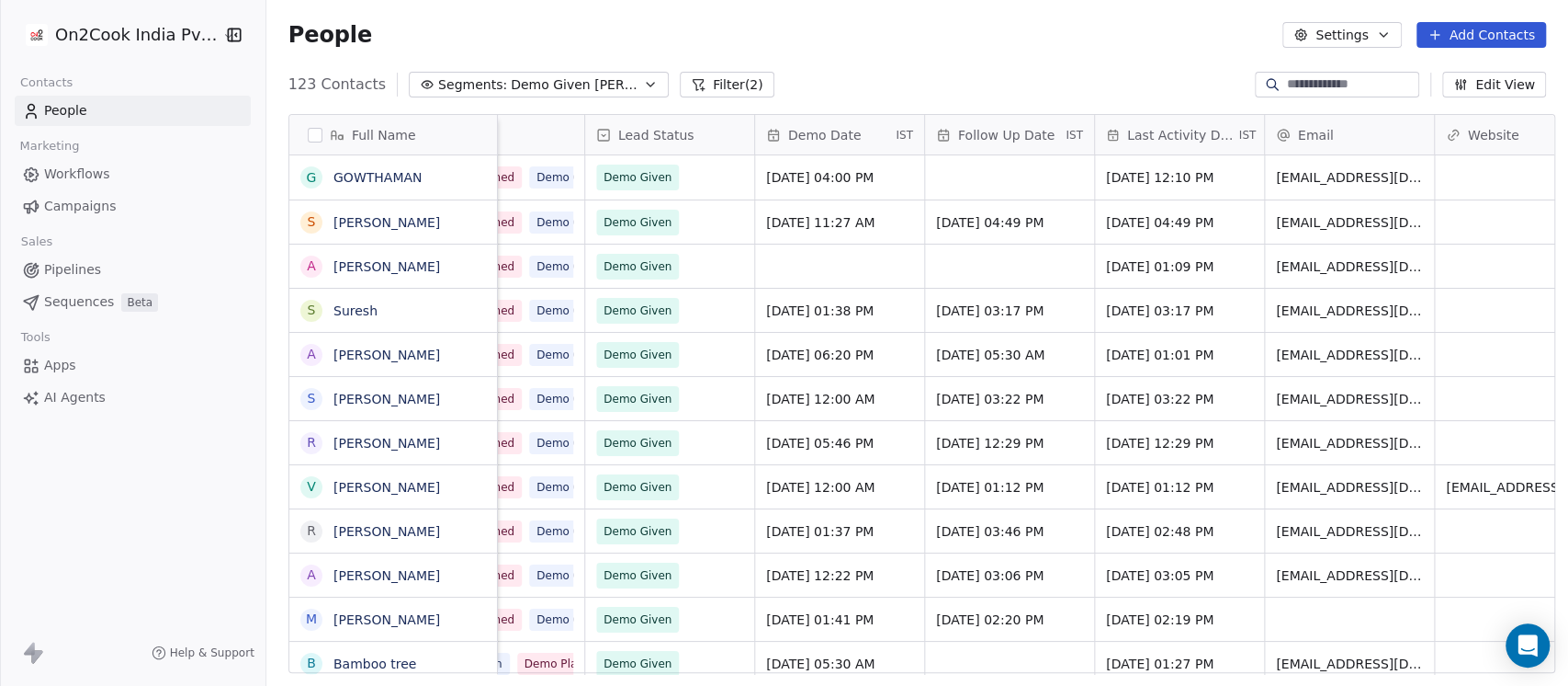
scroll to position [0, 0]
